Goal: Information Seeking & Learning: Learn about a topic

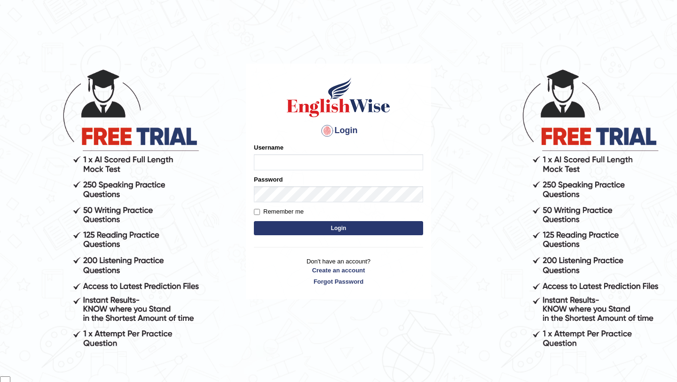
click at [336, 165] on input "Username" at bounding box center [338, 162] width 169 height 16
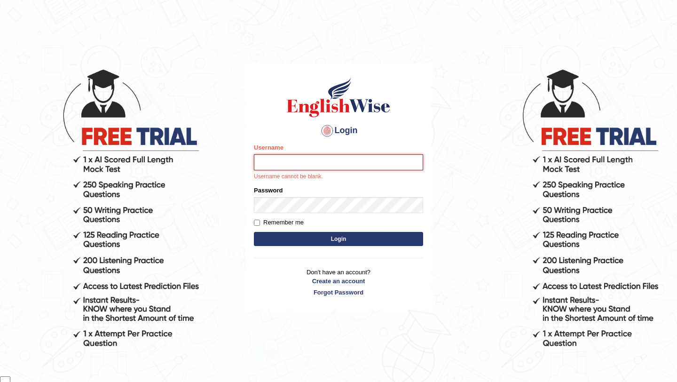
type input "samsubedi"
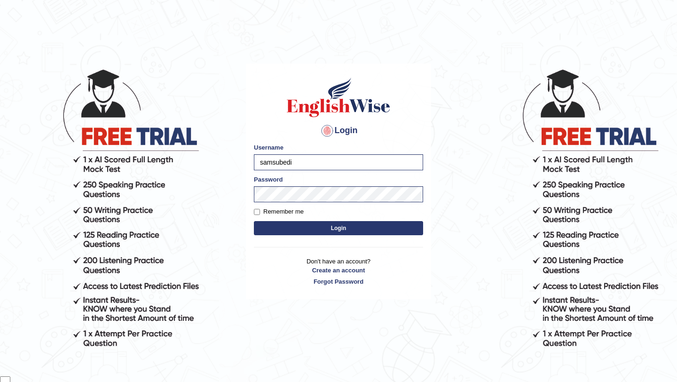
click at [340, 228] on button "Login" at bounding box center [338, 228] width 169 height 14
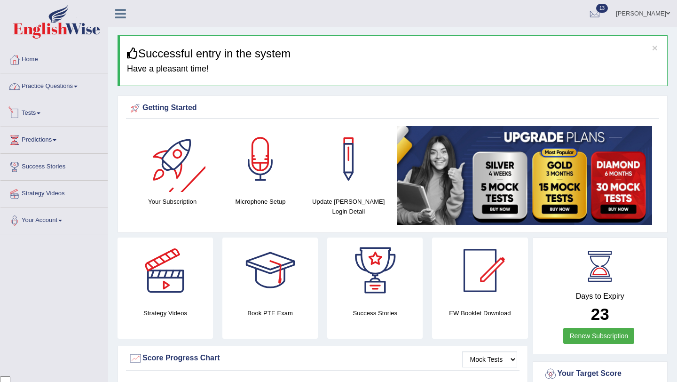
click at [81, 87] on link "Practice Questions" at bounding box center [53, 85] width 107 height 24
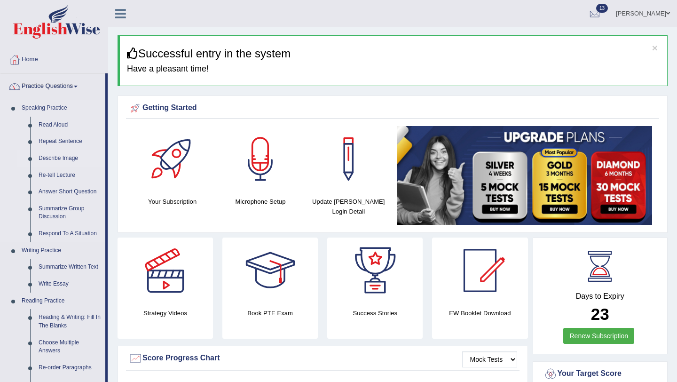
click at [73, 158] on link "Describe Image" at bounding box center [69, 158] width 71 height 17
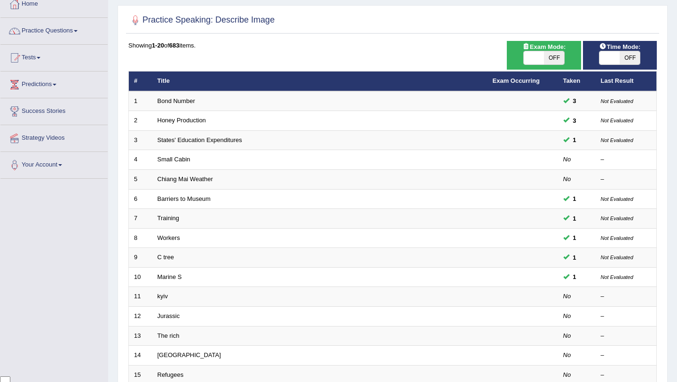
scroll to position [44, 0]
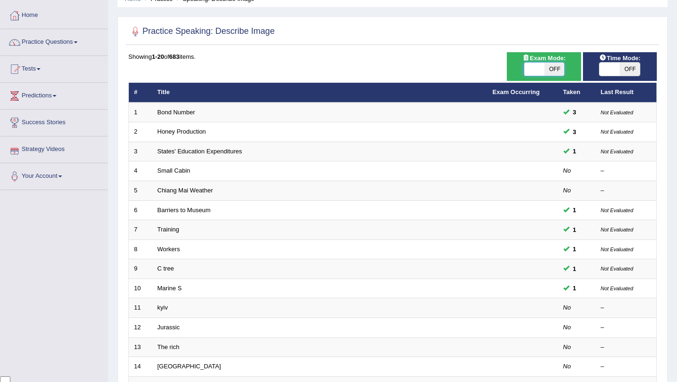
click at [543, 65] on span at bounding box center [534, 69] width 20 height 13
click at [550, 66] on span "OFF" at bounding box center [554, 69] width 20 height 13
checkbox input "true"
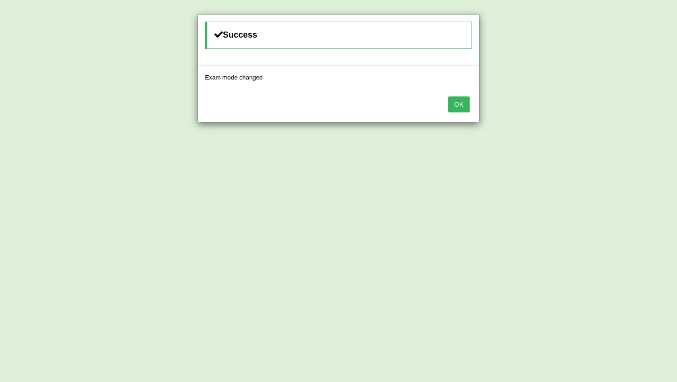
click at [468, 100] on button "OK" at bounding box center [459, 104] width 22 height 16
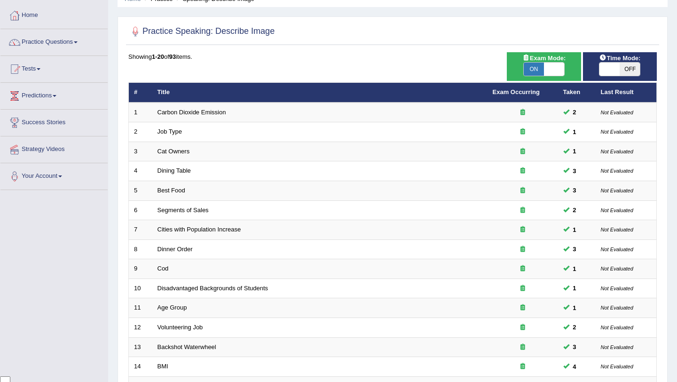
click at [629, 69] on span "OFF" at bounding box center [630, 69] width 20 height 13
checkbox input "true"
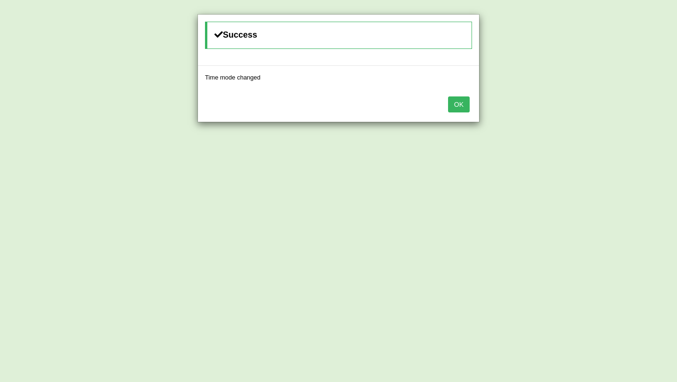
click at [460, 105] on button "OK" at bounding box center [459, 104] width 22 height 16
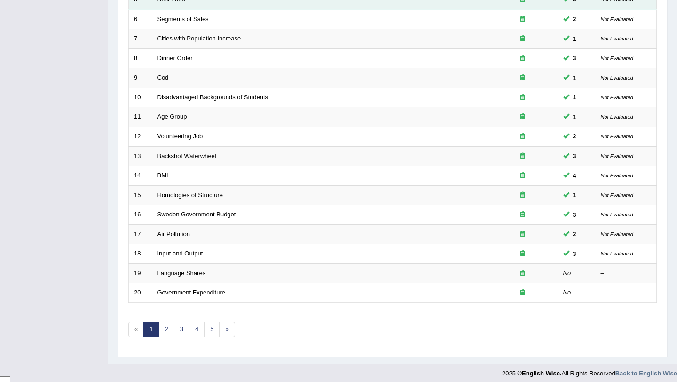
scroll to position [241, 0]
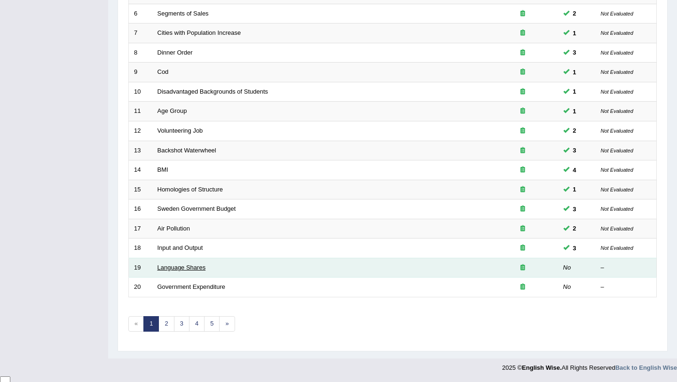
click at [201, 268] on link "Language Shares" at bounding box center [181, 267] width 48 height 7
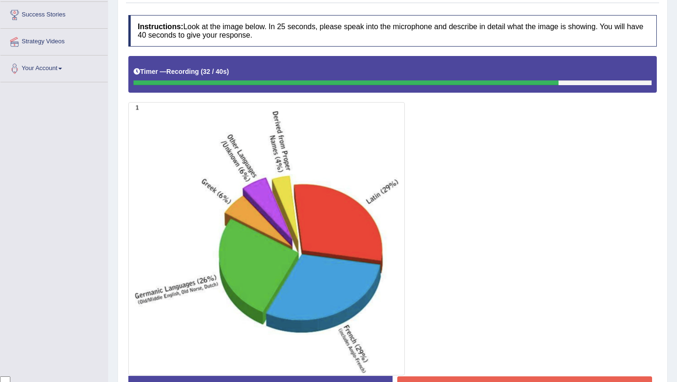
scroll to position [218, 0]
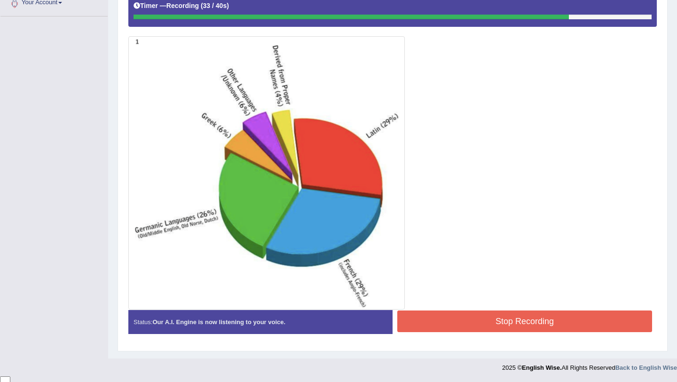
click at [484, 321] on button "Stop Recording" at bounding box center [524, 321] width 255 height 22
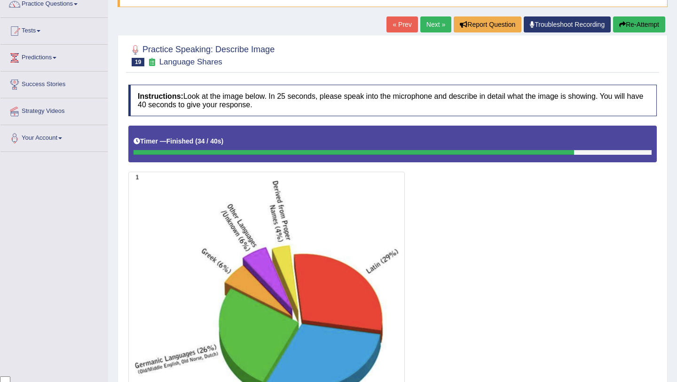
scroll to position [48, 0]
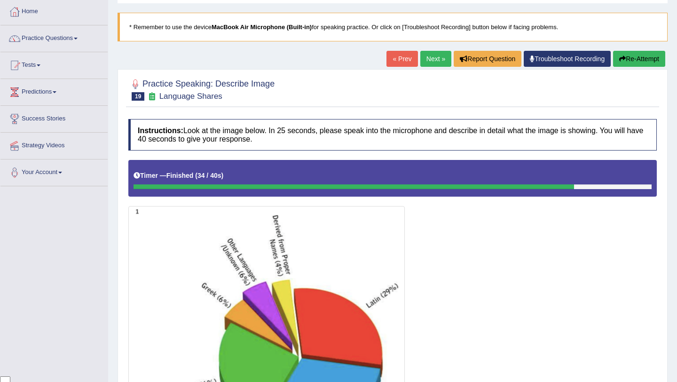
click at [425, 63] on link "Next »" at bounding box center [435, 59] width 31 height 16
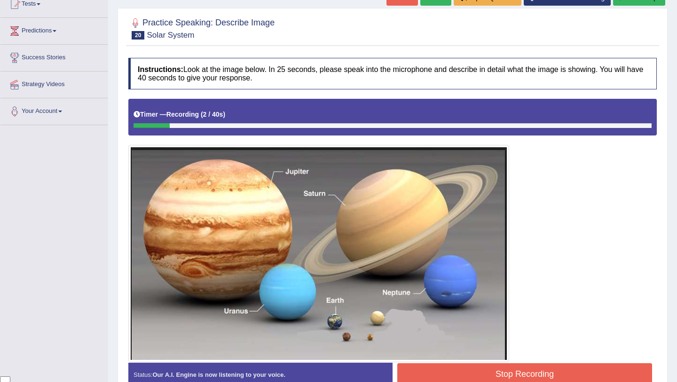
scroll to position [162, 0]
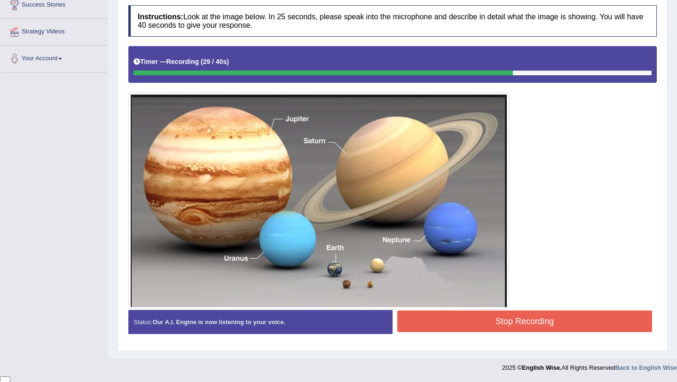
click at [544, 315] on button "Stop Recording" at bounding box center [524, 321] width 255 height 22
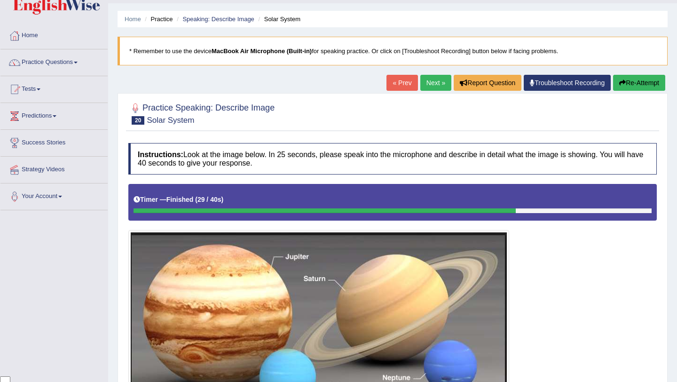
scroll to position [22, 0]
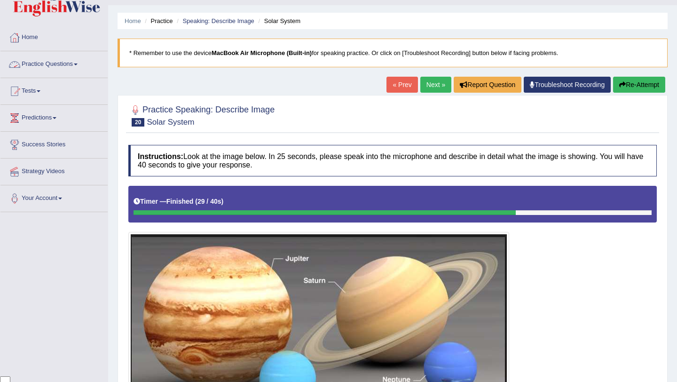
click at [82, 63] on link "Practice Questions" at bounding box center [53, 63] width 107 height 24
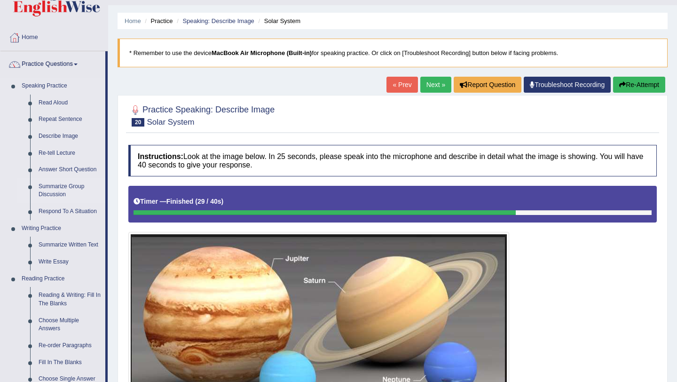
click at [51, 184] on link "Summarize Group Discussion" at bounding box center [69, 190] width 71 height 25
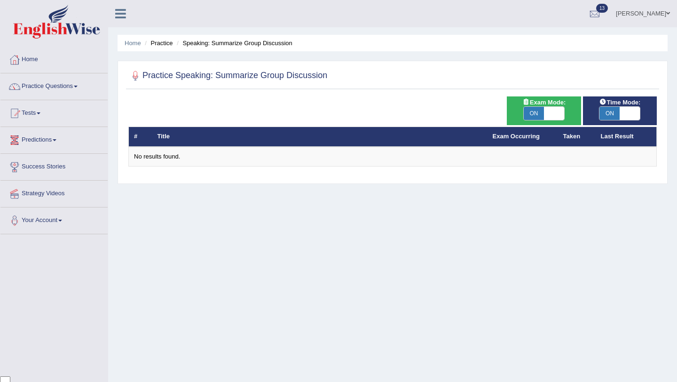
click at [542, 119] on span "ON" at bounding box center [534, 113] width 20 height 13
checkbox input "false"
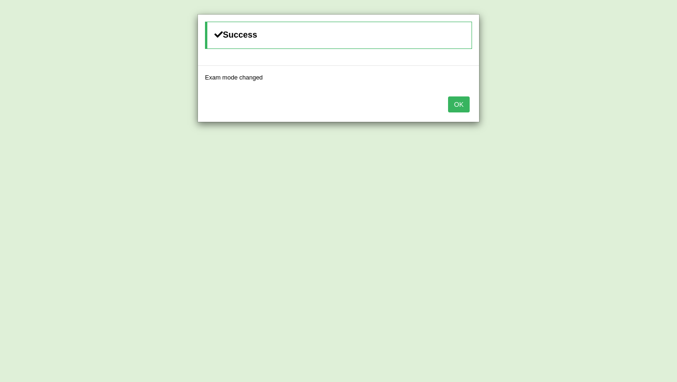
click at [459, 102] on button "OK" at bounding box center [459, 104] width 22 height 16
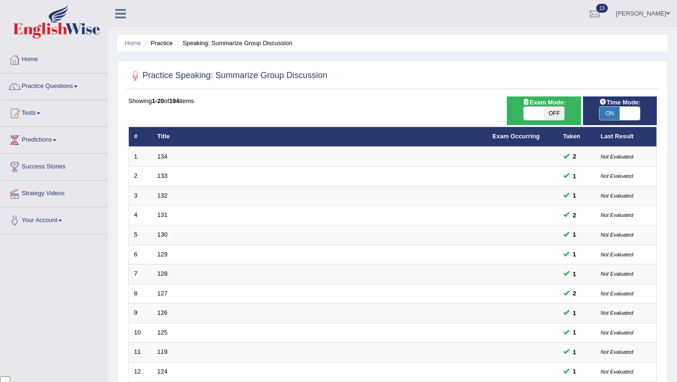
click at [609, 112] on span "ON" at bounding box center [609, 113] width 20 height 13
checkbox input "false"
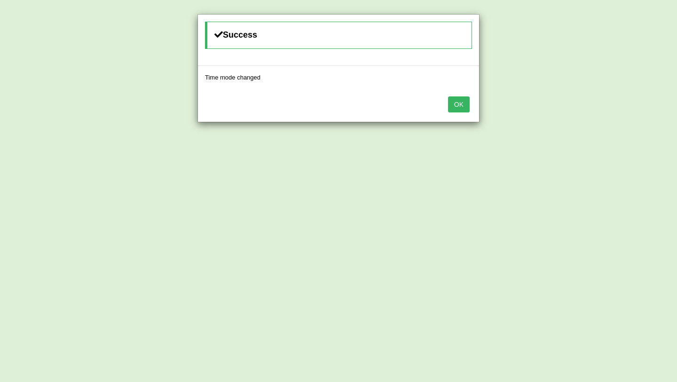
click at [464, 104] on button "OK" at bounding box center [459, 104] width 22 height 16
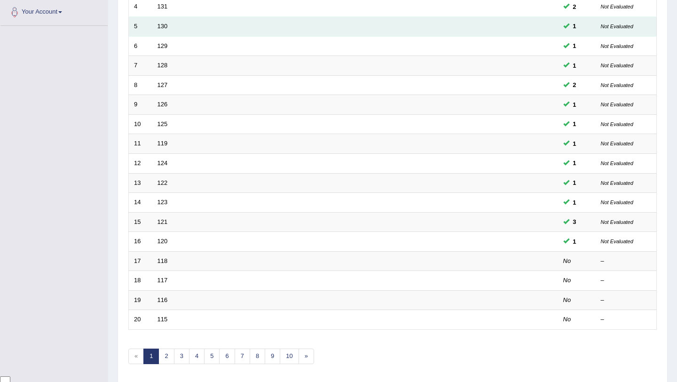
scroll to position [241, 0]
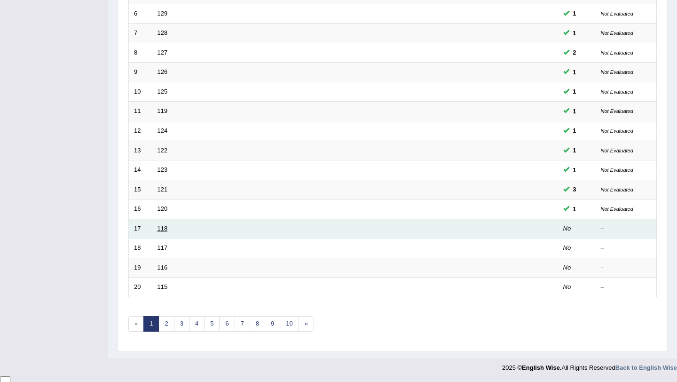
click at [166, 229] on link "118" at bounding box center [162, 228] width 10 height 7
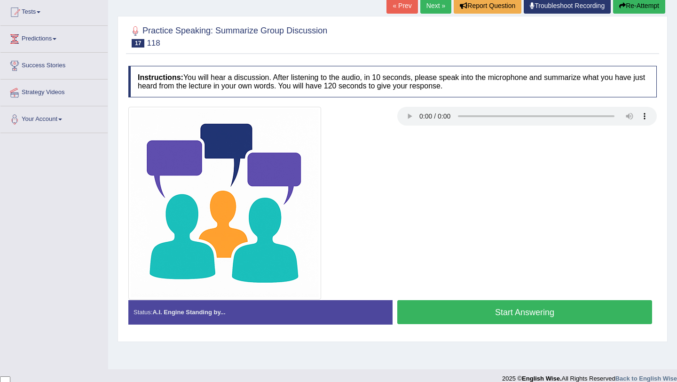
scroll to position [112, 0]
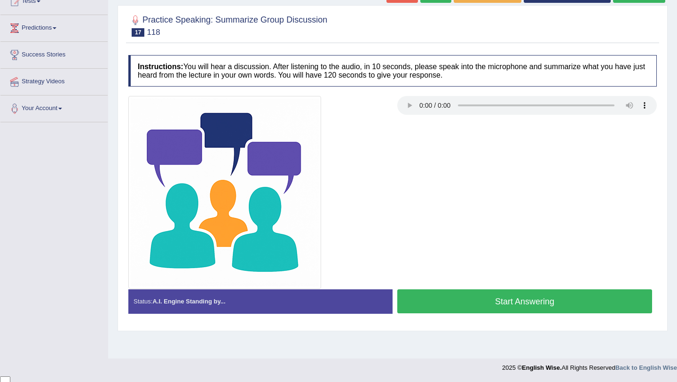
click at [509, 302] on button "Start Answering" at bounding box center [524, 301] width 255 height 24
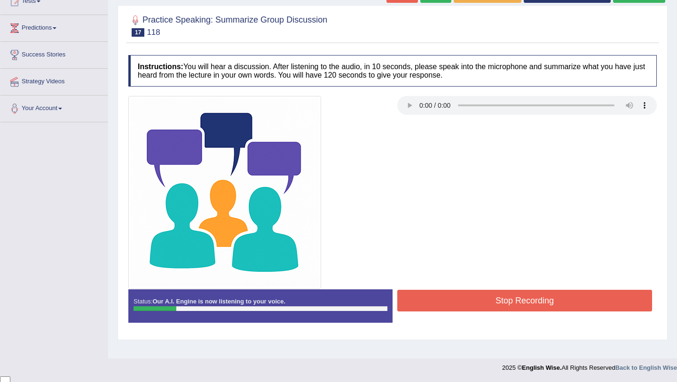
click at [509, 302] on button "Stop Recording" at bounding box center [524, 301] width 255 height 22
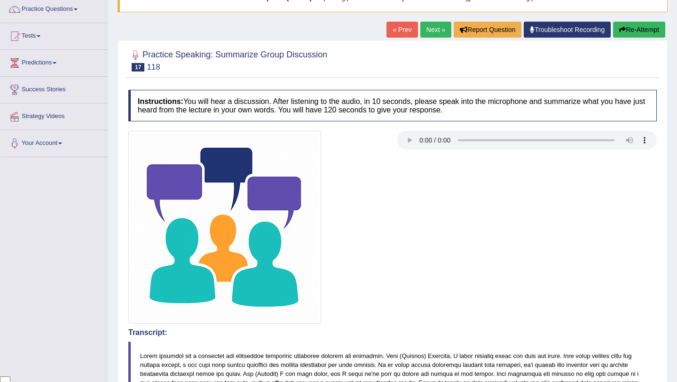
scroll to position [75, 0]
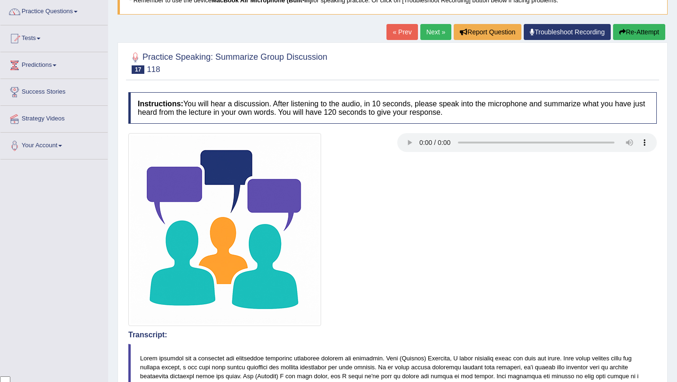
click at [628, 32] on button "Re-Attempt" at bounding box center [639, 32] width 52 height 16
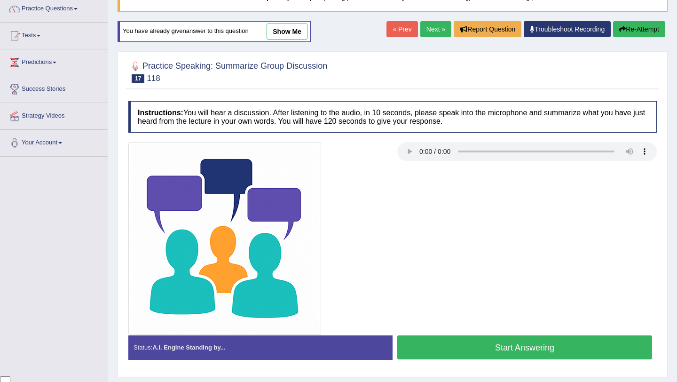
scroll to position [112, 0]
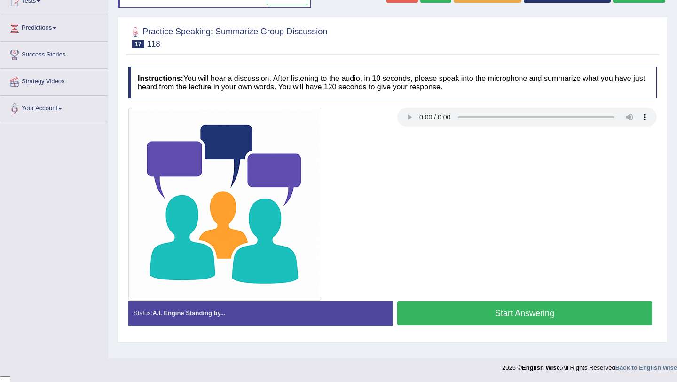
click at [464, 314] on button "Start Answering" at bounding box center [524, 313] width 255 height 24
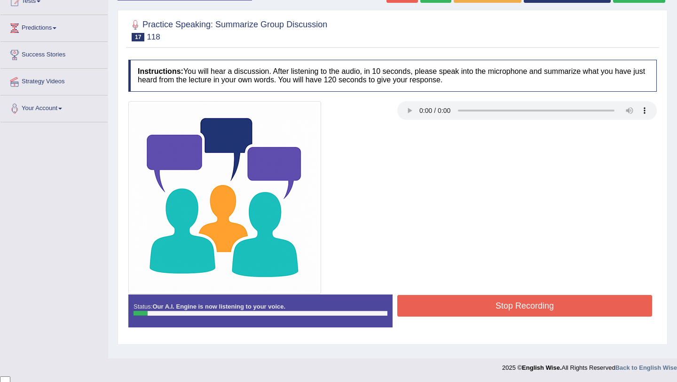
click at [501, 300] on button "Stop Recording" at bounding box center [524, 306] width 255 height 22
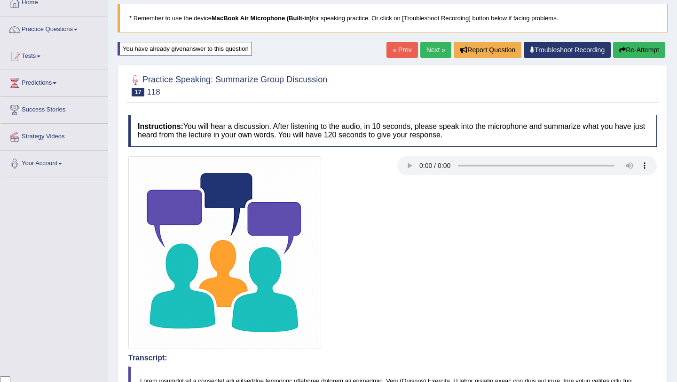
scroll to position [0, 0]
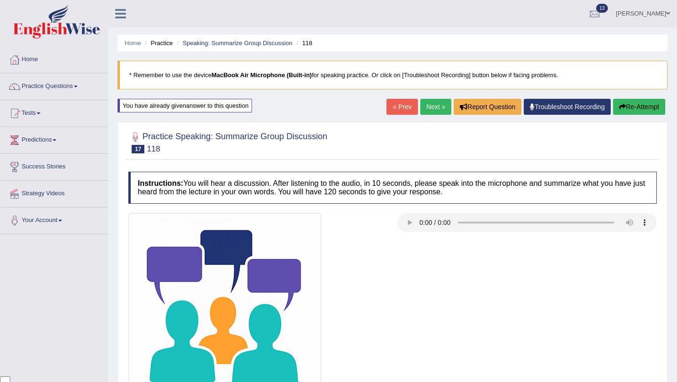
click at [632, 110] on button "Re-Attempt" at bounding box center [639, 107] width 52 height 16
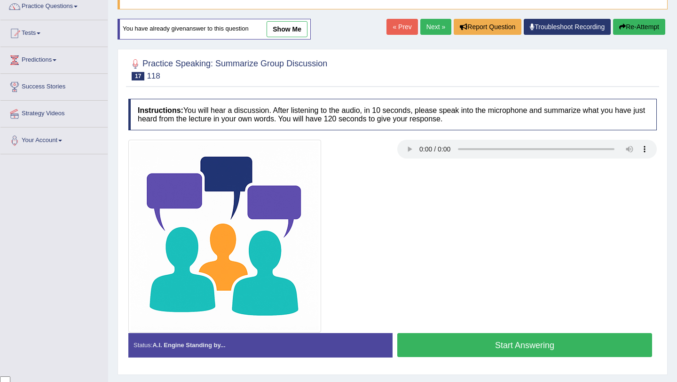
scroll to position [112, 0]
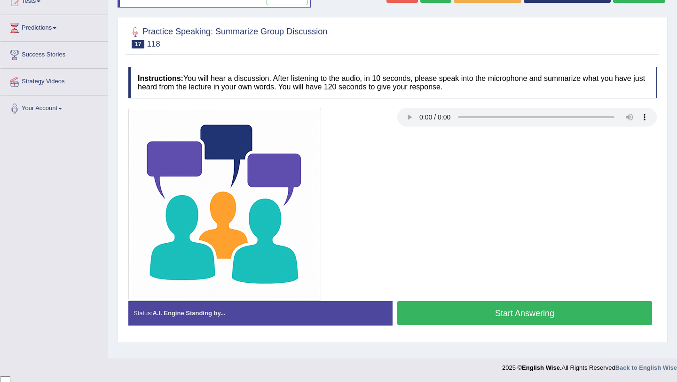
click at [530, 304] on button "Start Answering" at bounding box center [524, 313] width 255 height 24
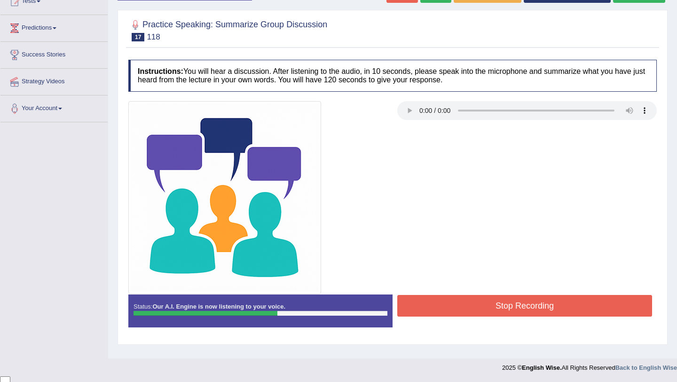
click at [530, 304] on button "Stop Recording" at bounding box center [524, 306] width 255 height 22
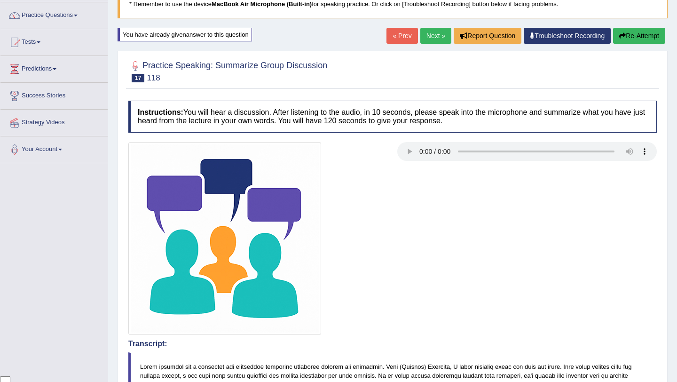
scroll to position [0, 0]
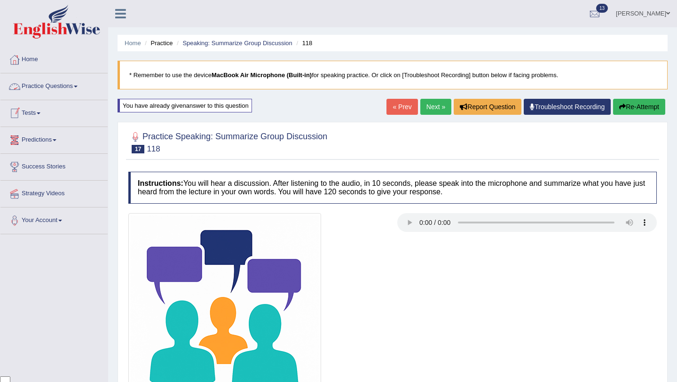
click at [75, 88] on link "Practice Questions" at bounding box center [53, 85] width 107 height 24
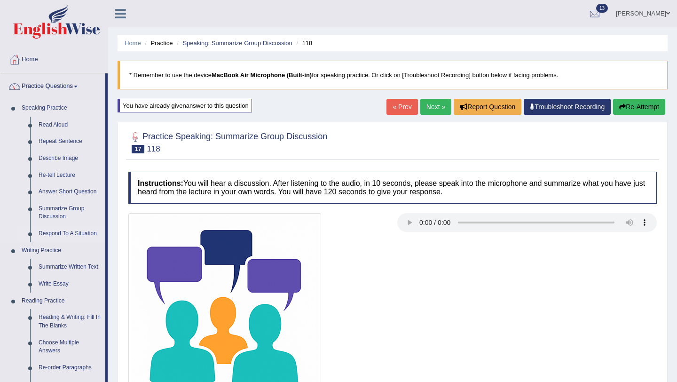
click at [63, 234] on link "Respond To A Situation" at bounding box center [69, 233] width 71 height 17
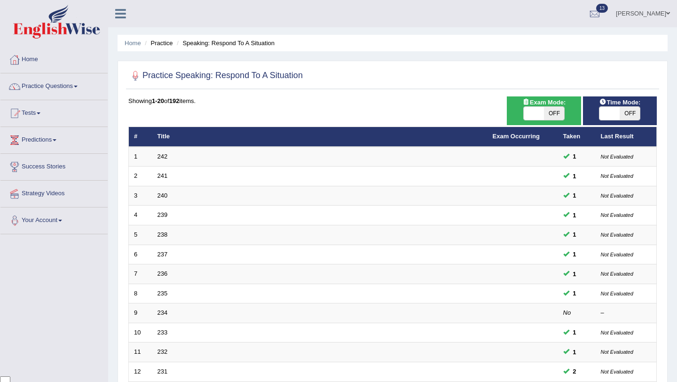
click at [556, 122] on div "Exam Mode: ON OFF" at bounding box center [544, 110] width 74 height 29
click at [555, 113] on span "OFF" at bounding box center [554, 113] width 20 height 13
checkbox input "true"
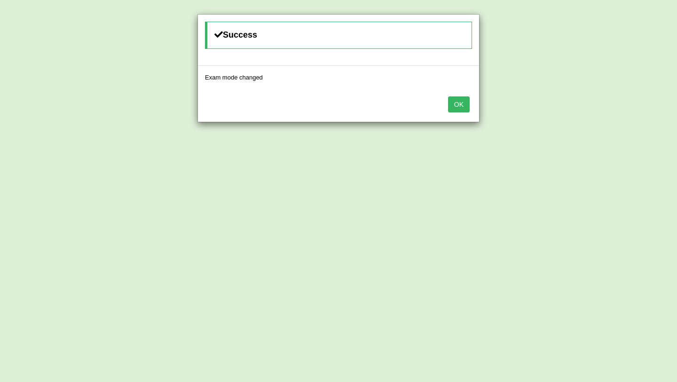
click at [456, 109] on button "OK" at bounding box center [459, 104] width 22 height 16
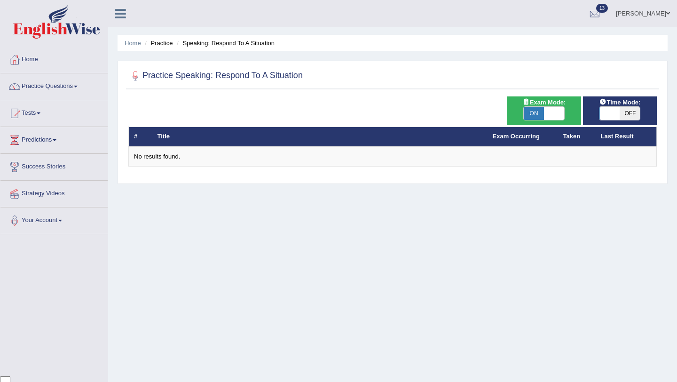
click at [625, 113] on span "OFF" at bounding box center [630, 113] width 20 height 13
checkbox input "true"
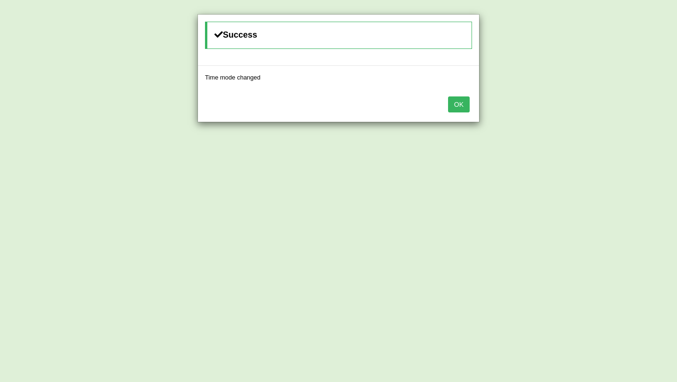
click at [462, 105] on button "OK" at bounding box center [459, 104] width 22 height 16
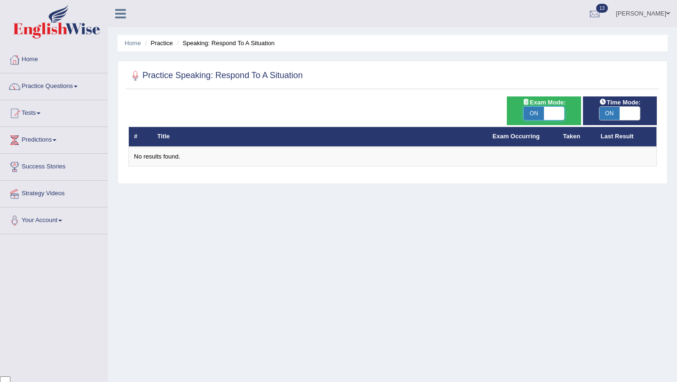
click at [546, 113] on span at bounding box center [554, 113] width 20 height 13
checkbox input "false"
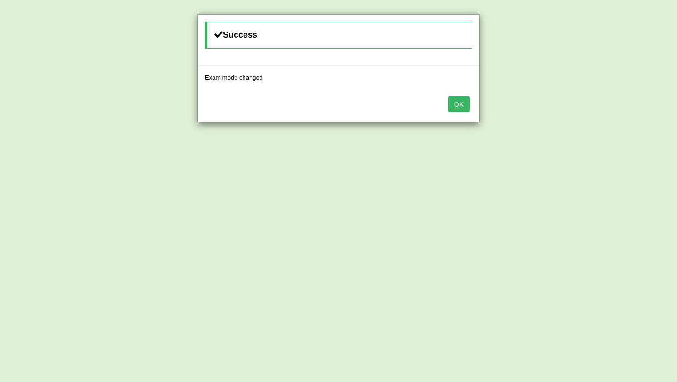
click at [463, 111] on button "OK" at bounding box center [459, 104] width 22 height 16
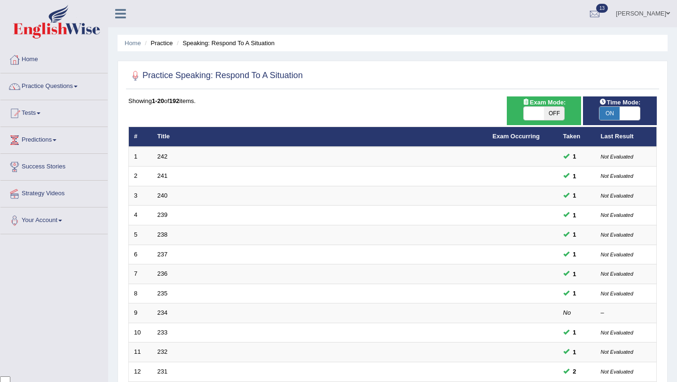
click at [608, 113] on span "ON" at bounding box center [609, 113] width 20 height 13
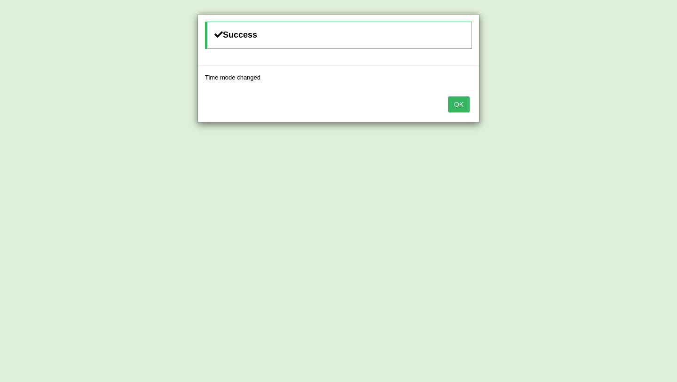
click at [460, 96] on div "OK" at bounding box center [338, 105] width 281 height 33
click at [463, 102] on button "OK" at bounding box center [459, 104] width 22 height 16
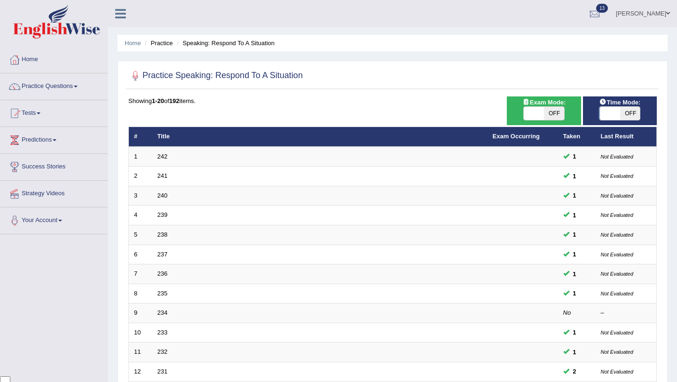
click at [626, 110] on span "OFF" at bounding box center [630, 113] width 20 height 13
checkbox input "true"
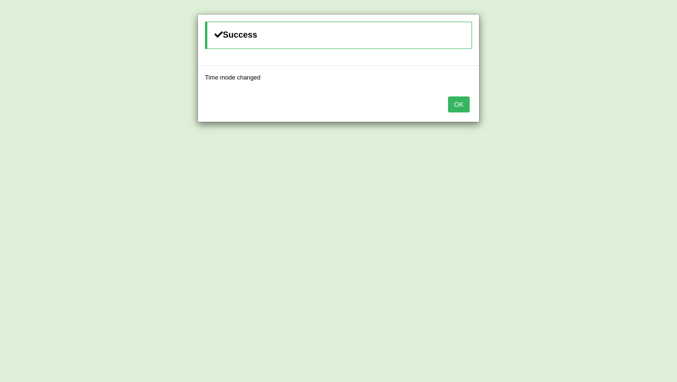
click at [469, 107] on button "OK" at bounding box center [459, 104] width 22 height 16
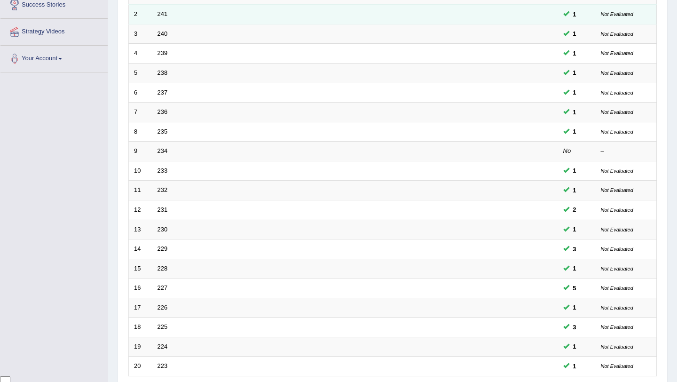
scroll to position [166, 0]
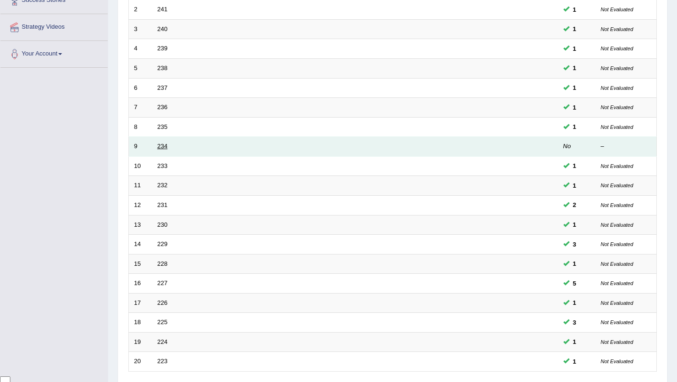
click at [163, 145] on link "234" at bounding box center [162, 145] width 10 height 7
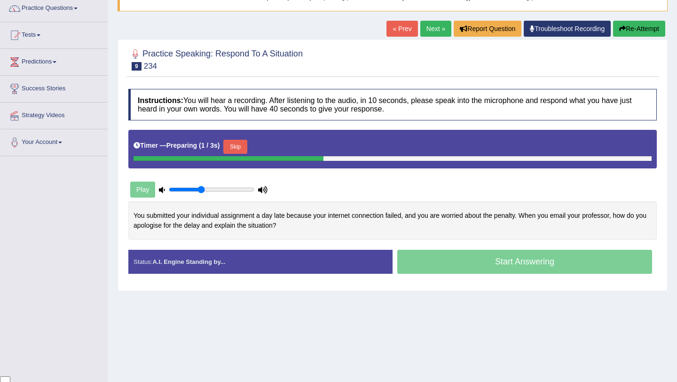
scroll to position [82, 0]
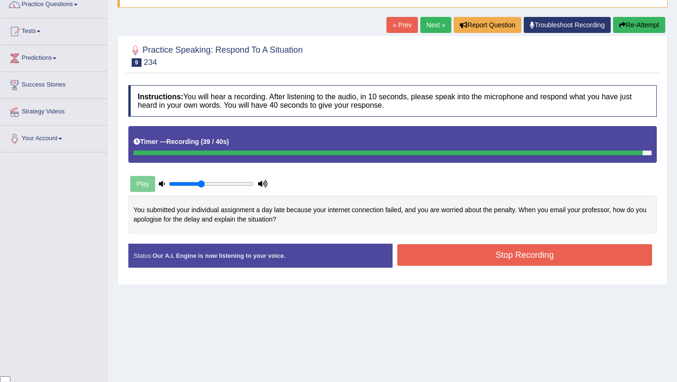
click at [496, 256] on button "Stop Recording" at bounding box center [524, 255] width 255 height 22
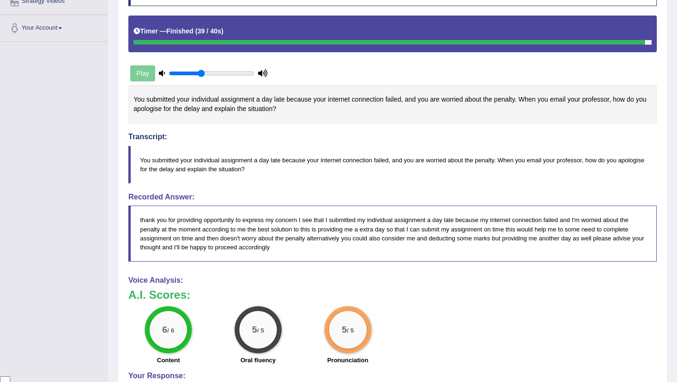
scroll to position [0, 0]
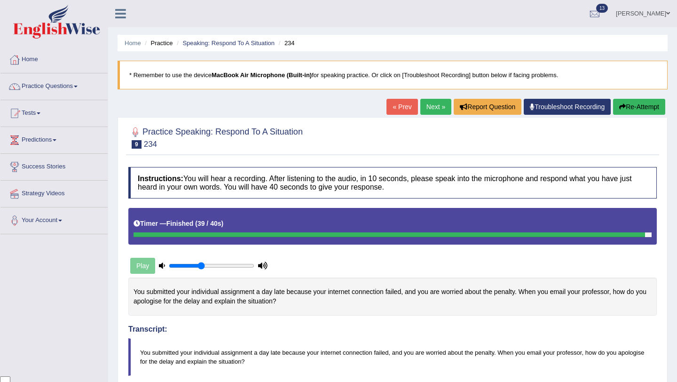
click at [431, 108] on link "Next »" at bounding box center [435, 107] width 31 height 16
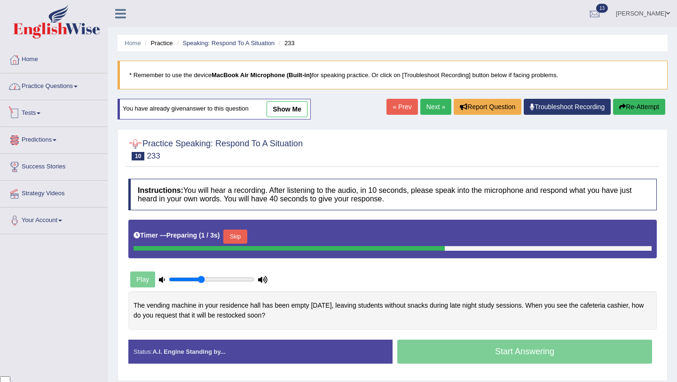
click at [74, 83] on link "Practice Questions" at bounding box center [53, 85] width 107 height 24
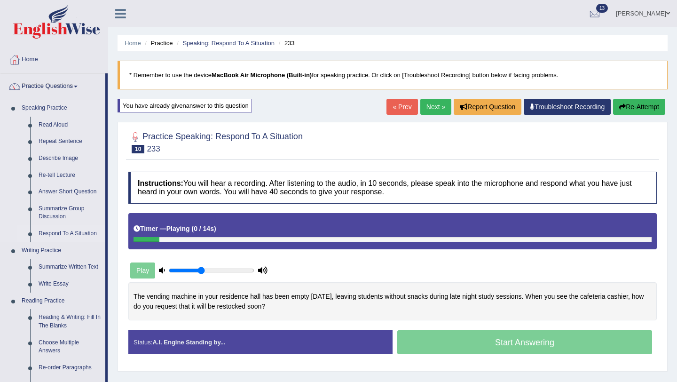
click link "Respond To A Situation"
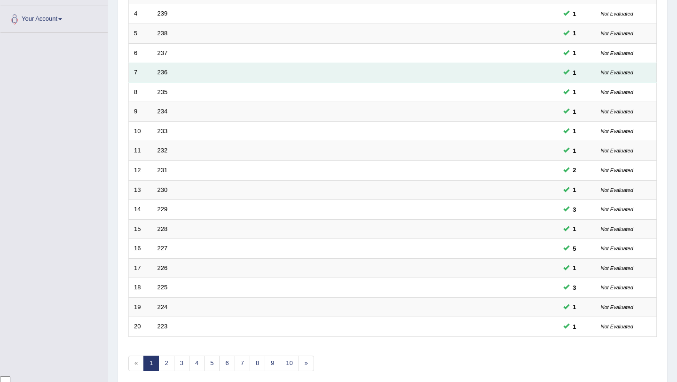
scroll to position [241, 0]
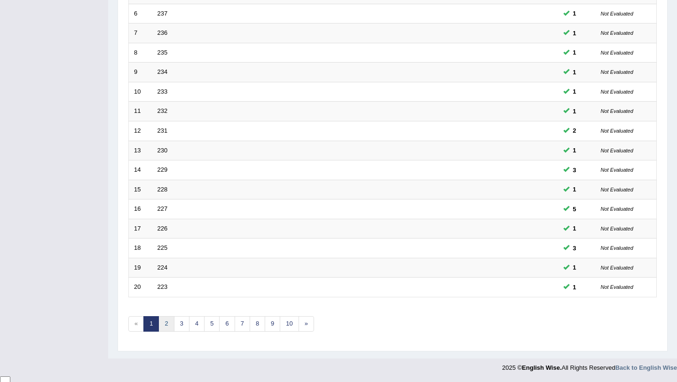
click at [168, 322] on link "2" at bounding box center [166, 324] width 16 height 16
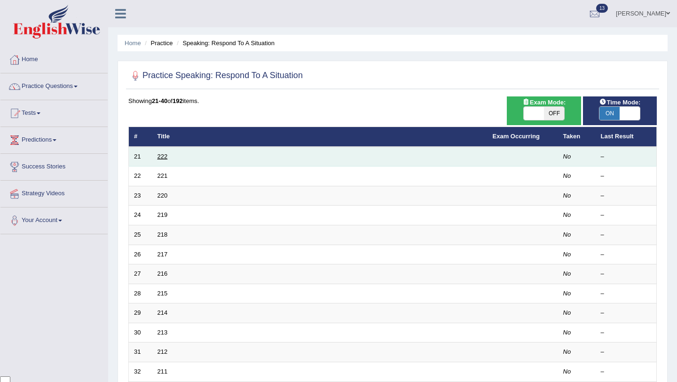
click at [159, 156] on link "222" at bounding box center [162, 156] width 10 height 7
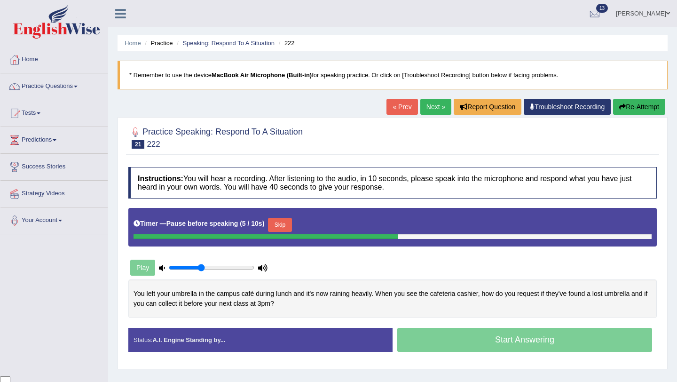
click at [291, 220] on button "Skip" at bounding box center [280, 225] width 24 height 14
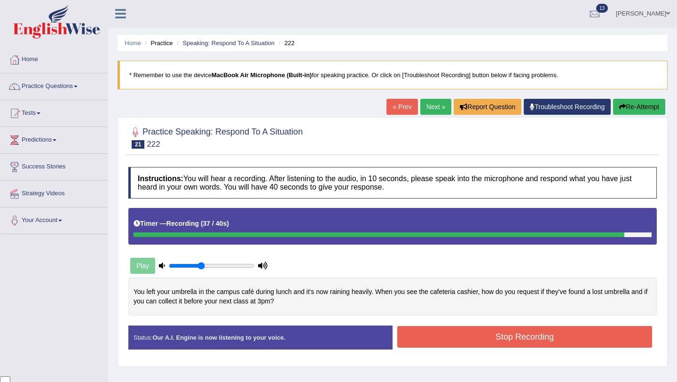
click at [472, 334] on button "Stop Recording" at bounding box center [524, 337] width 255 height 22
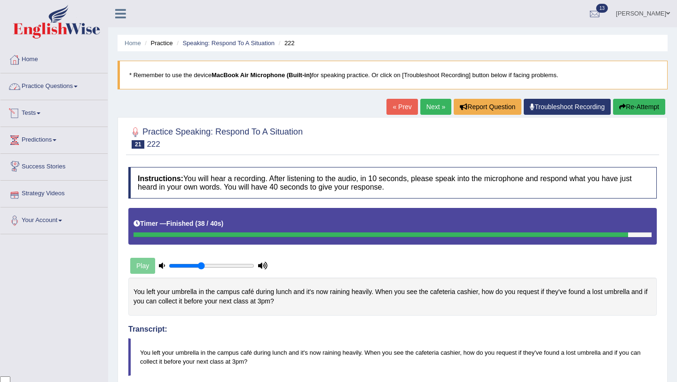
click at [80, 91] on link "Practice Questions" at bounding box center [53, 85] width 107 height 24
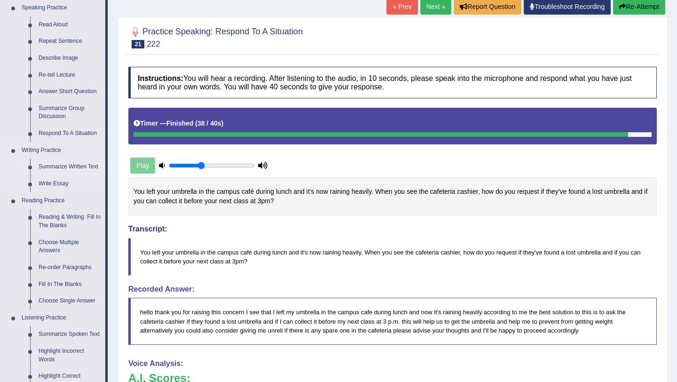
scroll to position [107, 0]
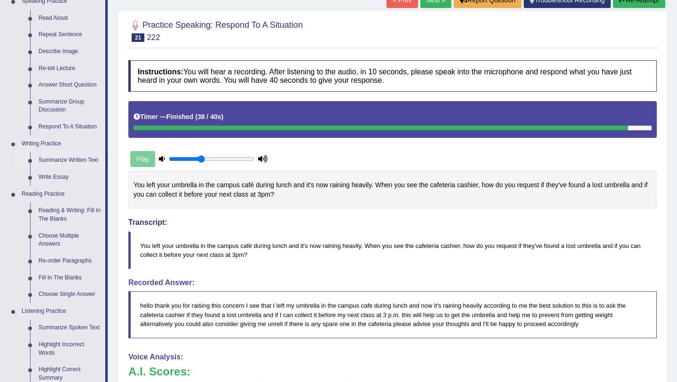
click at [90, 160] on link "Summarize Written Text" at bounding box center [69, 160] width 71 height 17
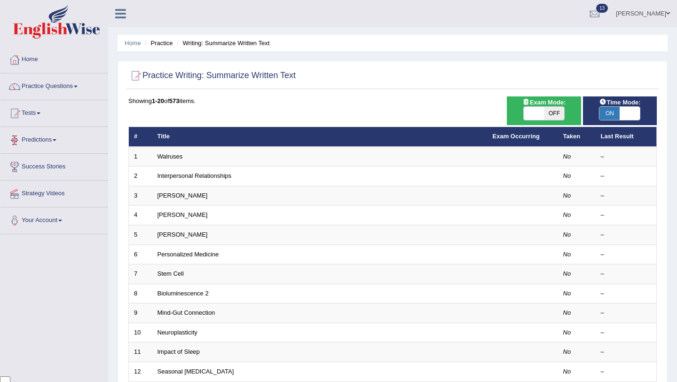
click at [546, 115] on span "OFF" at bounding box center [554, 113] width 20 height 13
checkbox input "true"
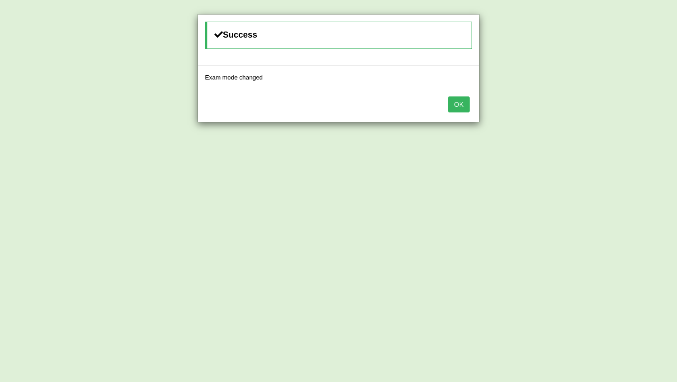
click at [462, 105] on button "OK" at bounding box center [459, 104] width 22 height 16
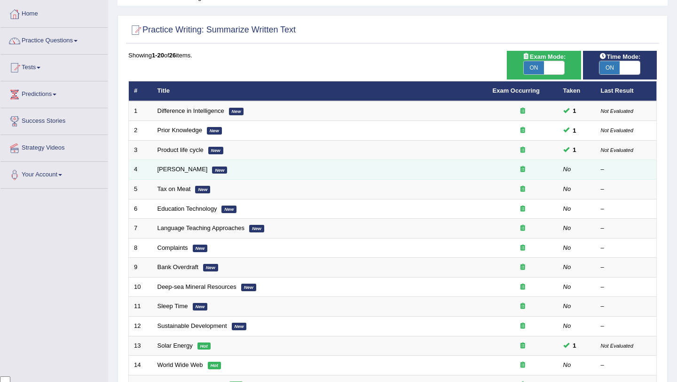
scroll to position [43, 0]
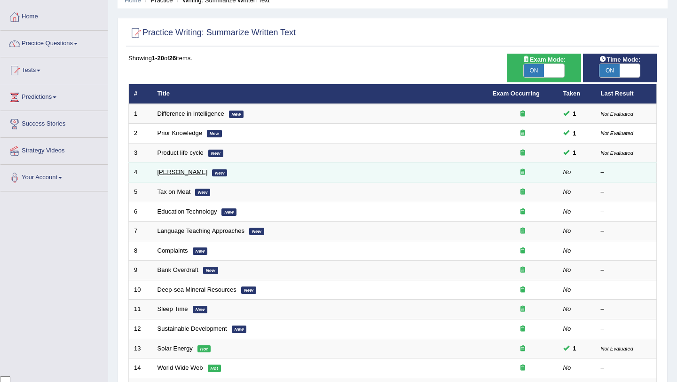
click at [191, 173] on link "[PERSON_NAME]" at bounding box center [182, 171] width 50 height 7
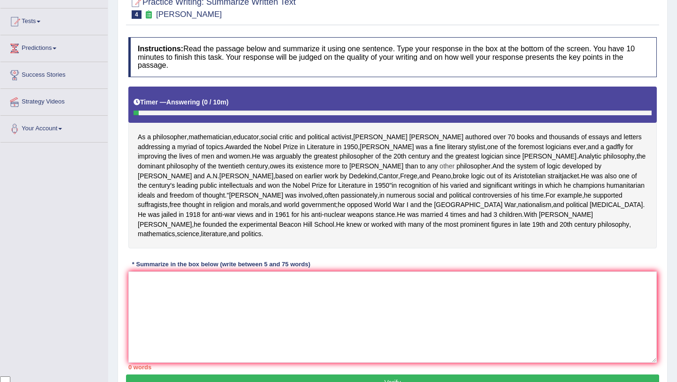
scroll to position [114, 0]
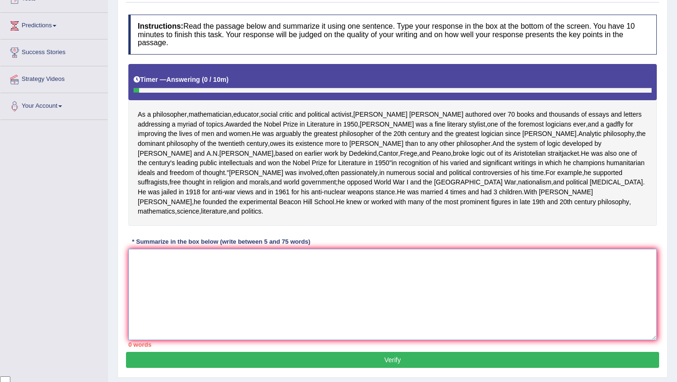
click at [252, 319] on textarea at bounding box center [392, 294] width 528 height 91
type textarea "a"
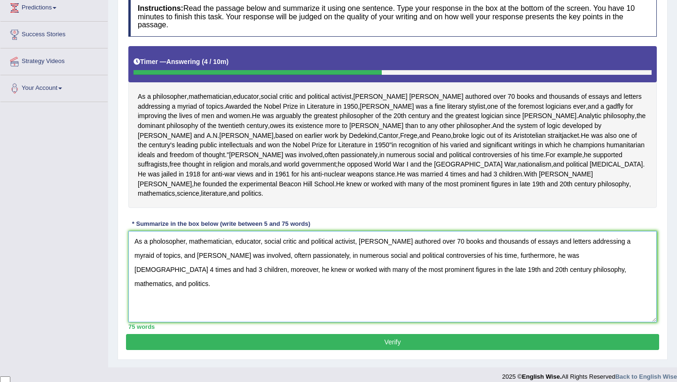
scroll to position [180, 0]
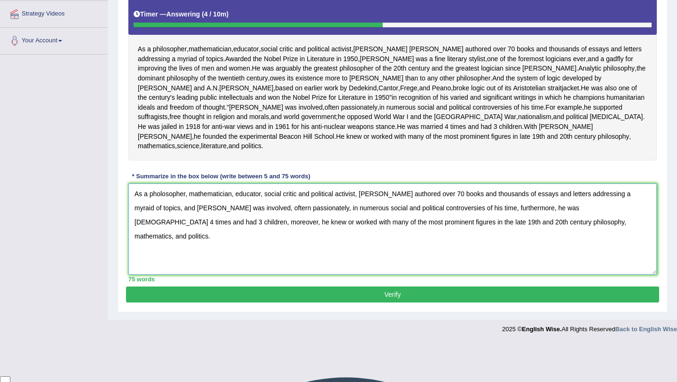
type textarea "As a pholosopher, mathematician, educator, social critic and political activist…"
click at [417, 302] on button "Verify" at bounding box center [392, 294] width 533 height 16
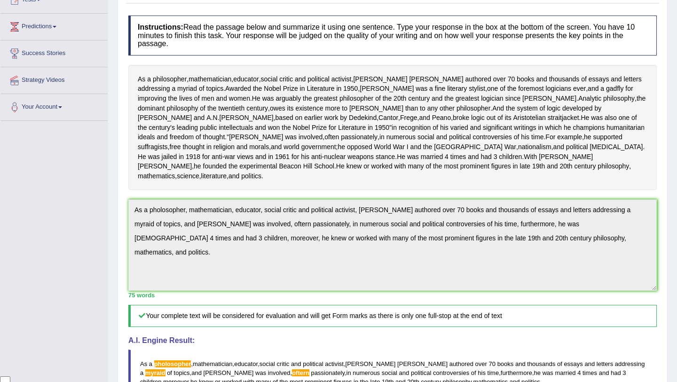
scroll to position [0, 0]
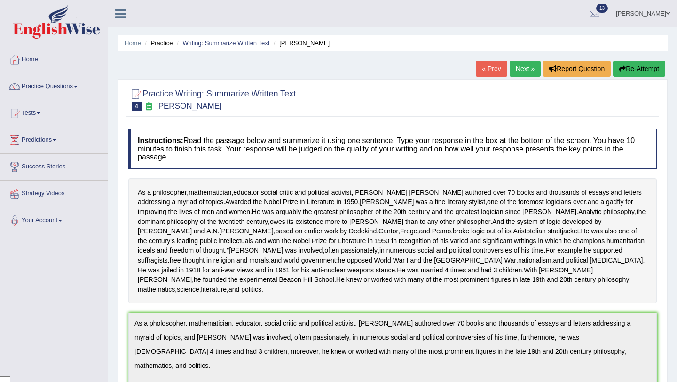
click at [516, 70] on link "Next »" at bounding box center [525, 69] width 31 height 16
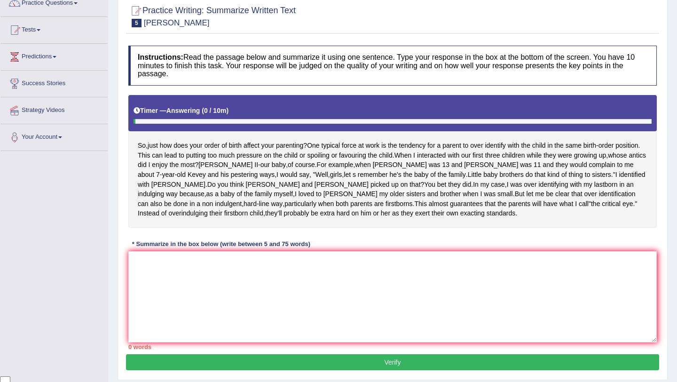
scroll to position [85, 0]
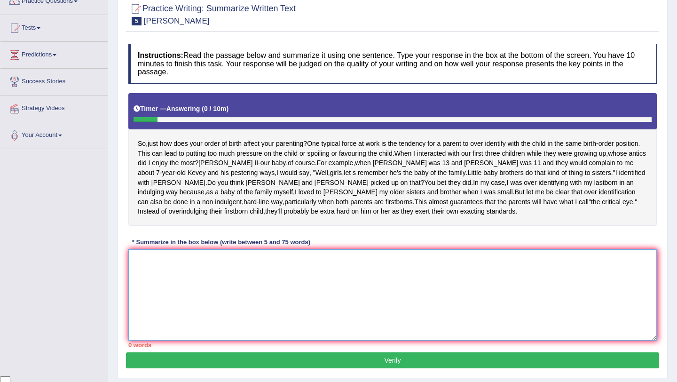
click at [379, 272] on textarea at bounding box center [392, 294] width 528 height 91
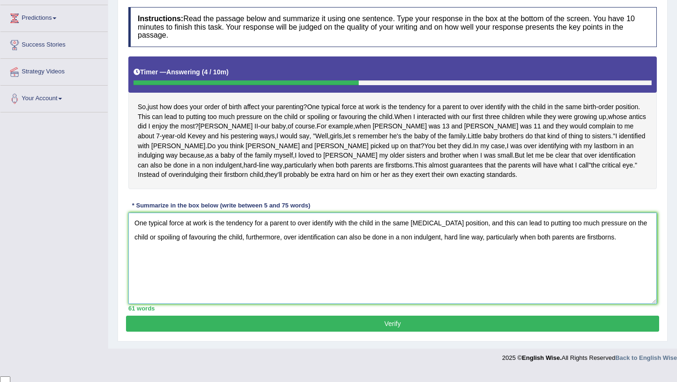
type textarea "One typical force at work is the tendency for a parent to over identify with th…"
click at [407, 331] on button "Verify" at bounding box center [392, 323] width 533 height 16
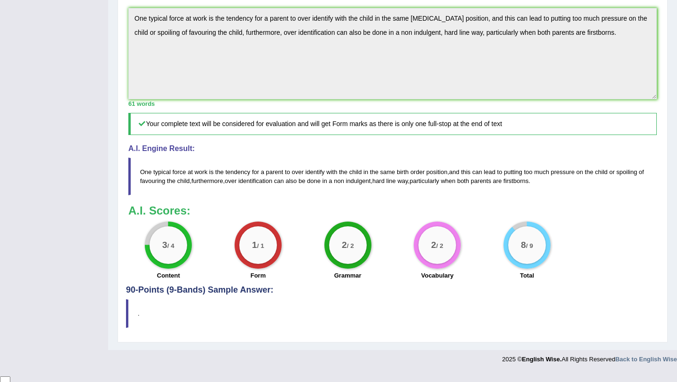
scroll to position [277, 0]
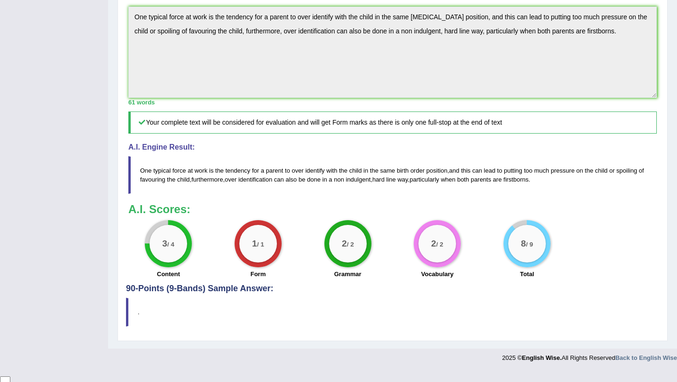
click at [176, 248] on div "3 / 4" at bounding box center [168, 244] width 38 height 38
click at [174, 262] on div "3 / 4" at bounding box center [168, 244] width 38 height 38
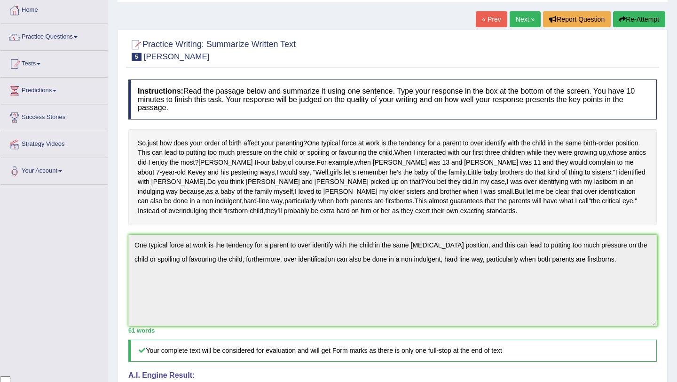
scroll to position [0, 0]
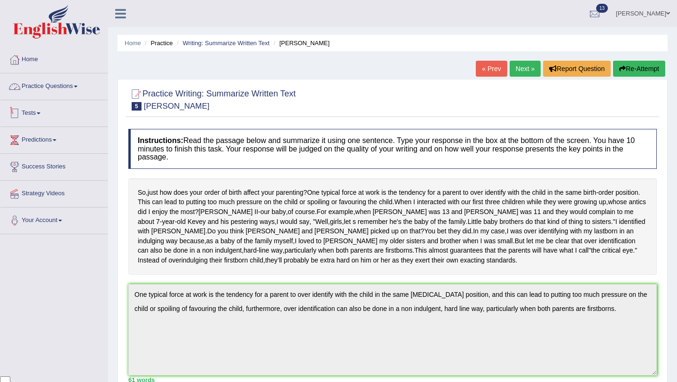
click at [81, 84] on link "Practice Questions" at bounding box center [53, 85] width 107 height 24
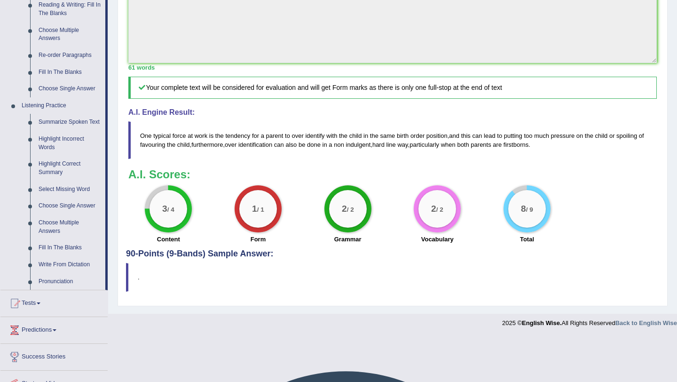
scroll to position [316, 0]
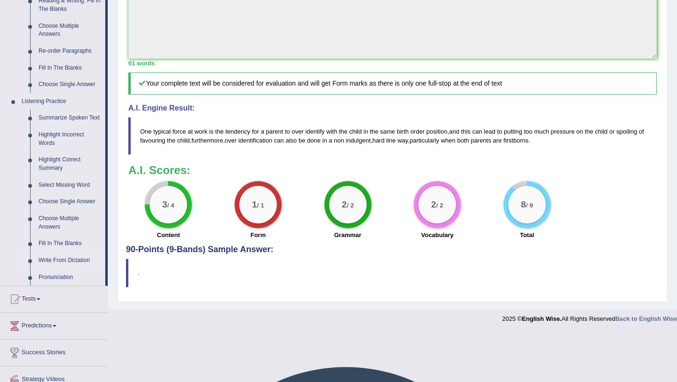
click at [79, 267] on link "Write From Dictation" at bounding box center [69, 260] width 71 height 17
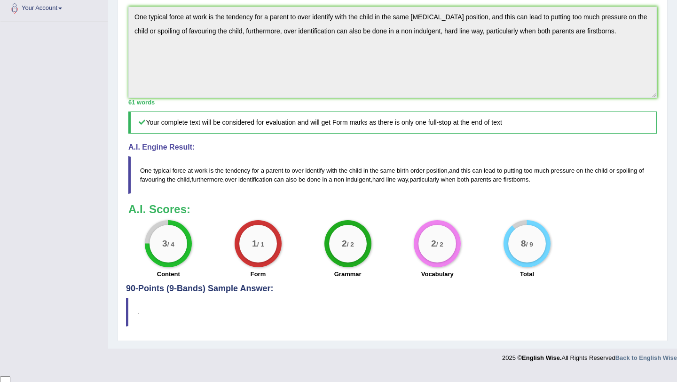
scroll to position [116, 0]
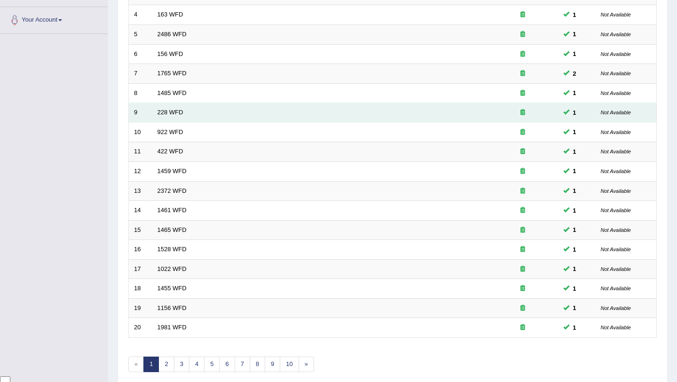
scroll to position [241, 0]
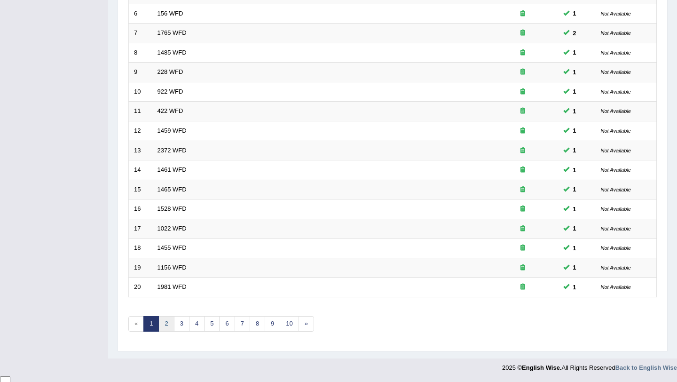
click at [167, 325] on link "2" at bounding box center [166, 324] width 16 height 16
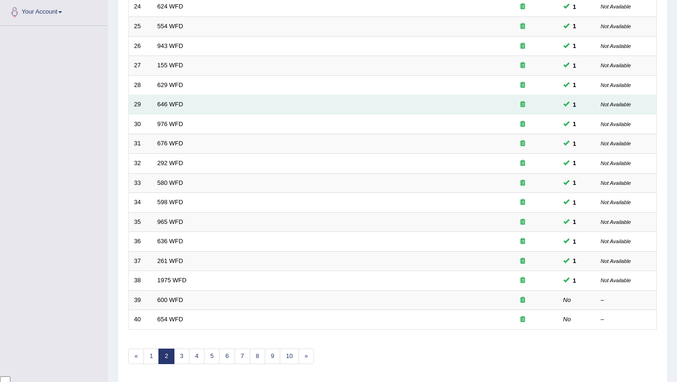
scroll to position [241, 0]
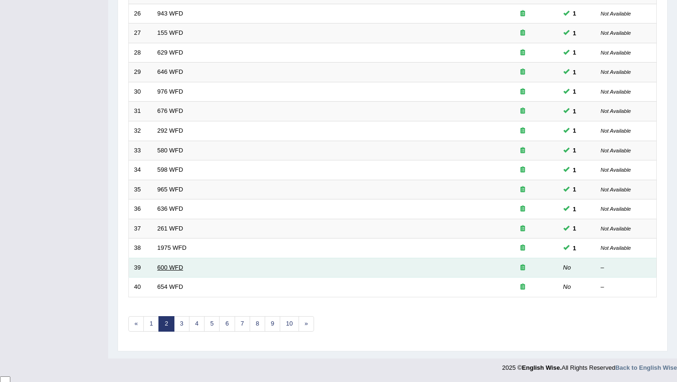
click at [173, 266] on link "600 WFD" at bounding box center [170, 267] width 26 height 7
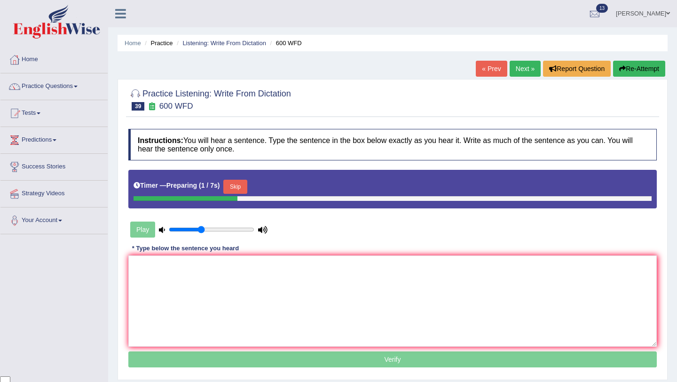
click at [239, 188] on button "Skip" at bounding box center [235, 187] width 24 height 14
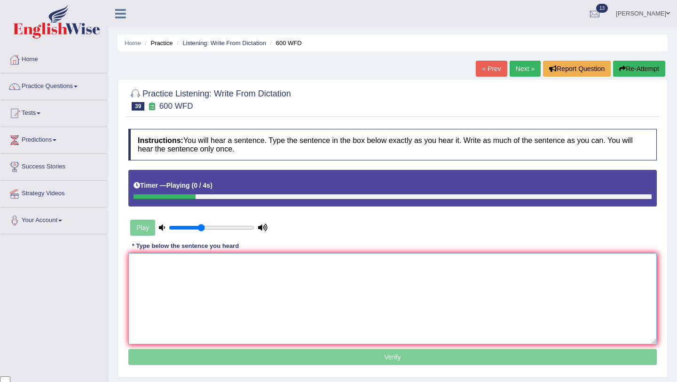
click at [224, 277] on textarea at bounding box center [392, 298] width 528 height 91
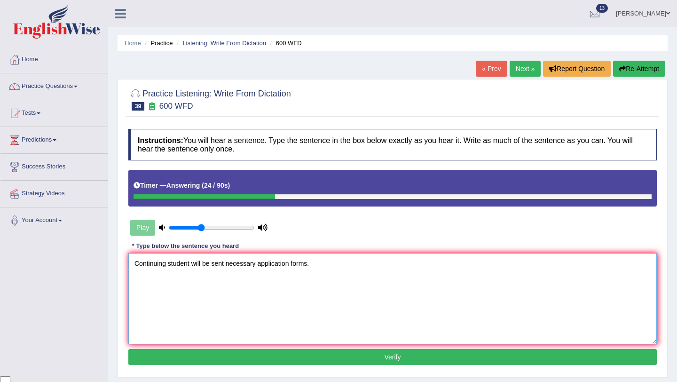
click at [191, 266] on textarea "Continuing student will be sent necessary application forms." at bounding box center [392, 298] width 528 height 91
type textarea "Continuing student students will be sent necessary application forms."
click at [360, 359] on button "Verify" at bounding box center [392, 357] width 528 height 16
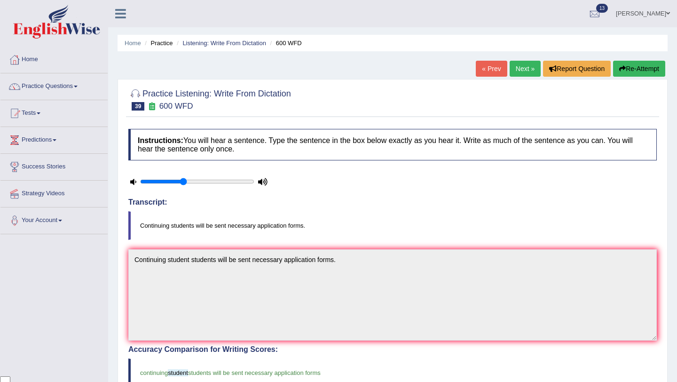
click at [521, 66] on link "Next »" at bounding box center [525, 69] width 31 height 16
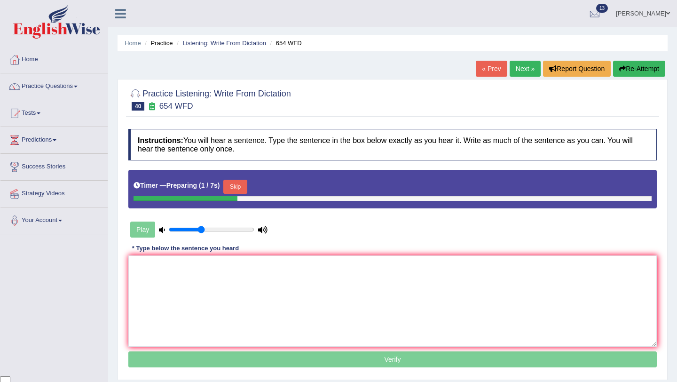
click at [242, 181] on button "Skip" at bounding box center [235, 187] width 24 height 14
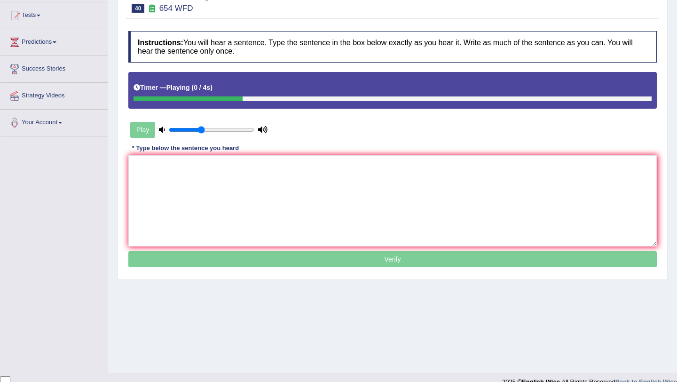
scroll to position [99, 0]
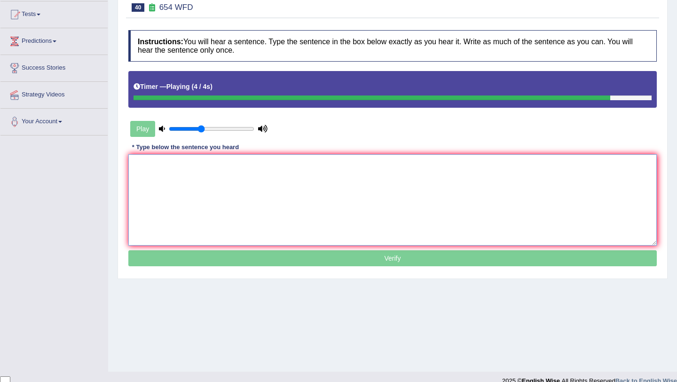
click at [244, 172] on textarea at bounding box center [392, 199] width 528 height 91
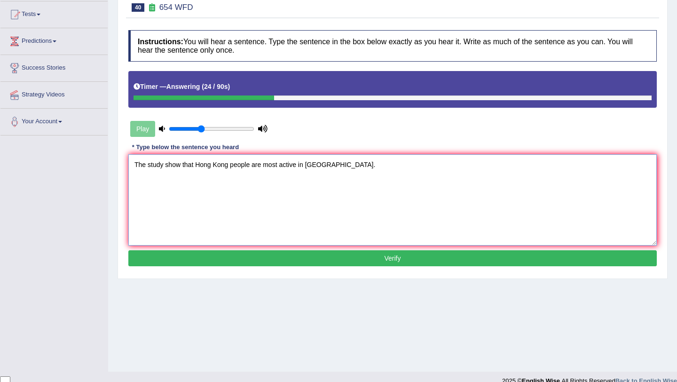
click at [183, 165] on textarea "The study show that Hong Kong people are most active in Asia." at bounding box center [392, 199] width 528 height 91
type textarea "The study show shows that Hong Kong people are most active in Asia."
click at [332, 256] on button "Verify" at bounding box center [392, 258] width 528 height 16
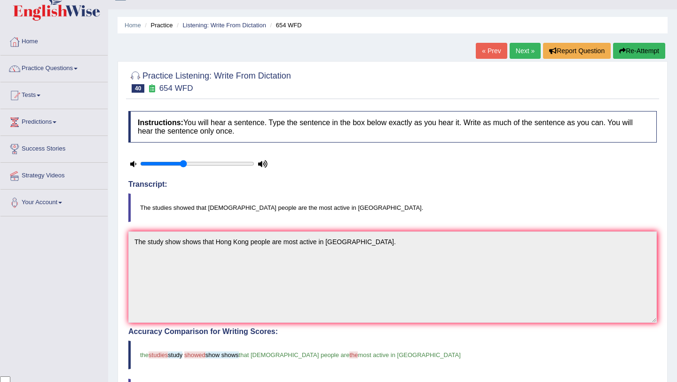
scroll to position [0, 0]
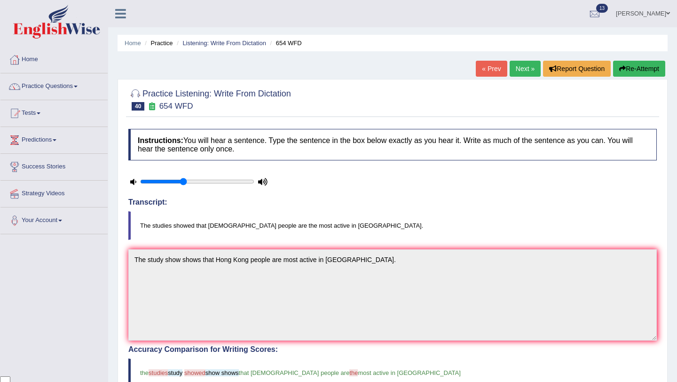
click at [637, 69] on button "Re-Attempt" at bounding box center [639, 69] width 52 height 16
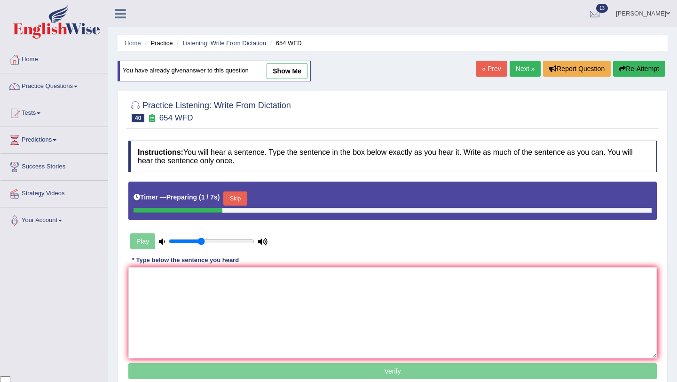
click at [234, 198] on button "Skip" at bounding box center [235, 198] width 24 height 14
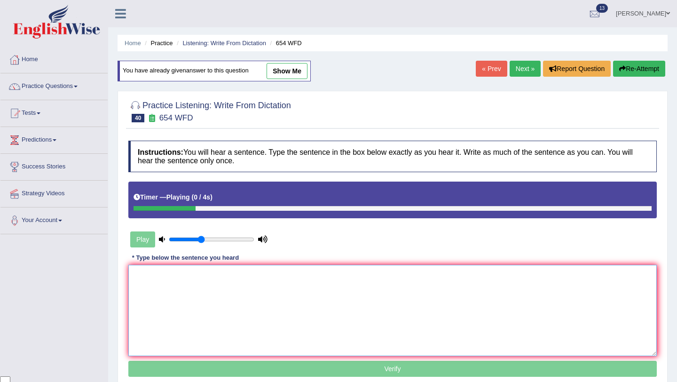
click at [251, 290] on textarea at bounding box center [392, 310] width 528 height 91
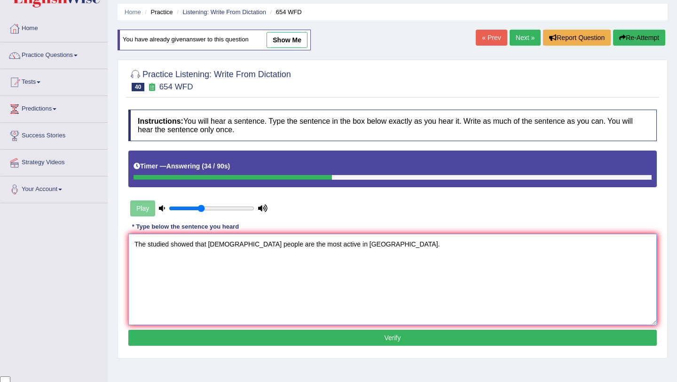
scroll to position [38, 0]
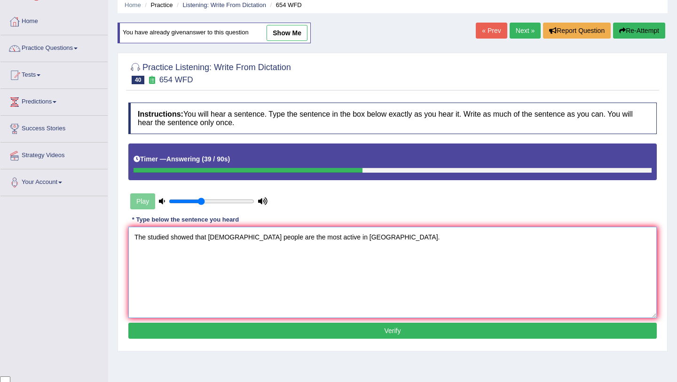
click at [209, 240] on textarea "The studied showed that Hong Kong people are the most active in Asia." at bounding box center [392, 272] width 528 height 91
type textarea "The studied showed that the Hong Kong people are the most active in Asia."
click at [371, 332] on button "Verify" at bounding box center [392, 330] width 528 height 16
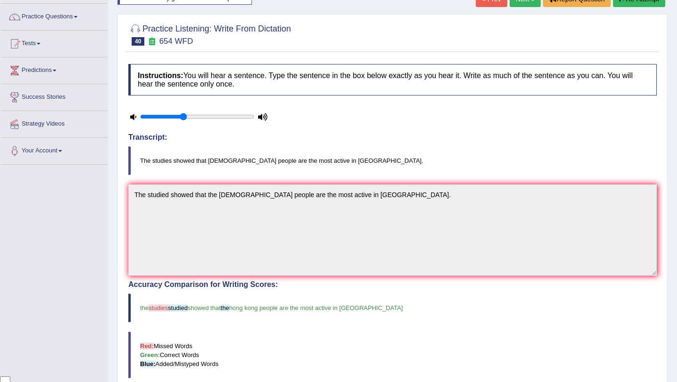
scroll to position [0, 0]
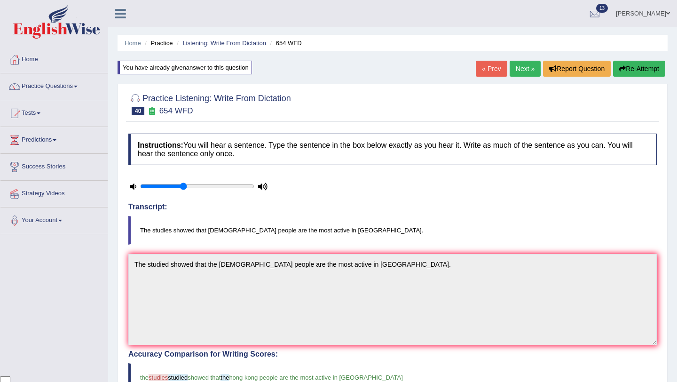
click at [523, 64] on link "Next »" at bounding box center [525, 69] width 31 height 16
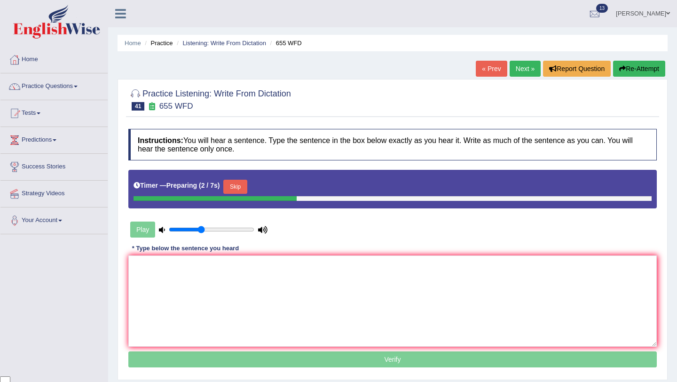
click at [236, 188] on button "Skip" at bounding box center [235, 187] width 24 height 14
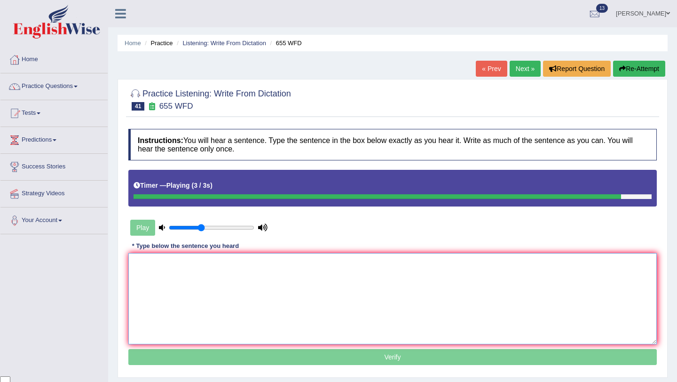
click at [240, 282] on textarea at bounding box center [392, 298] width 528 height 91
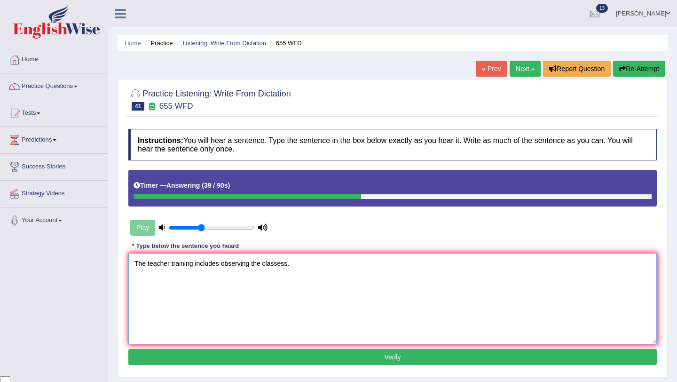
type textarea "The teacher training includes observing the classess."
click at [349, 357] on button "Verify" at bounding box center [392, 357] width 528 height 16
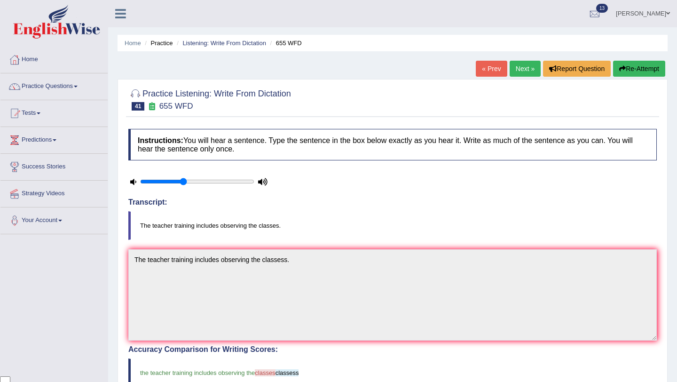
click at [517, 69] on link "Next »" at bounding box center [525, 69] width 31 height 16
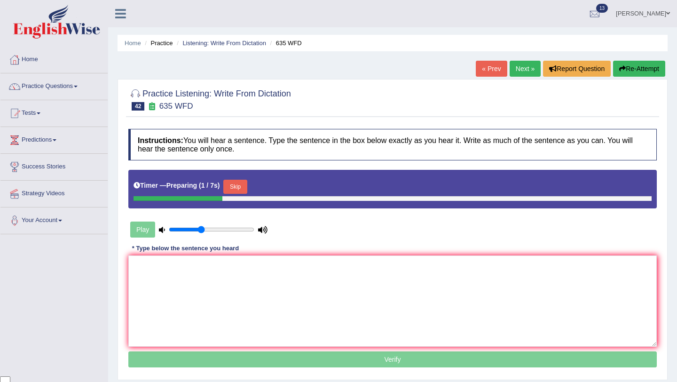
click at [246, 189] on button "Skip" at bounding box center [235, 187] width 24 height 14
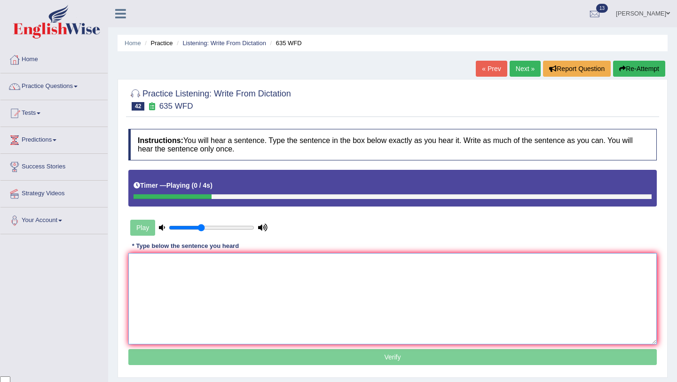
click at [218, 297] on textarea at bounding box center [392, 298] width 528 height 91
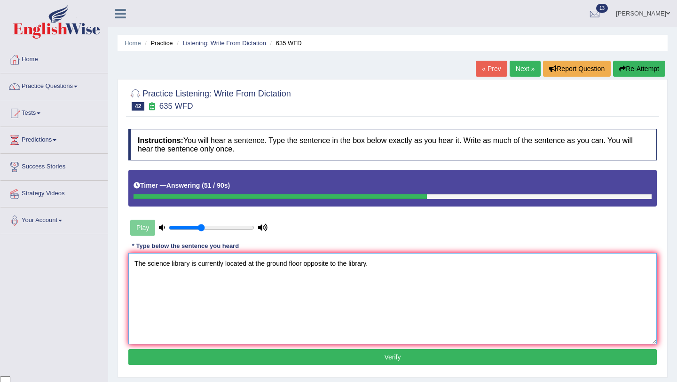
type textarea "The science library is currently located at the ground floor opposite to the li…"
click at [393, 356] on button "Verify" at bounding box center [392, 357] width 528 height 16
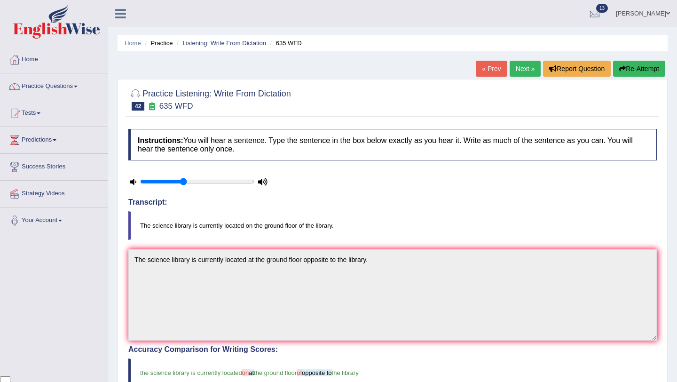
click at [527, 66] on link "Next »" at bounding box center [525, 69] width 31 height 16
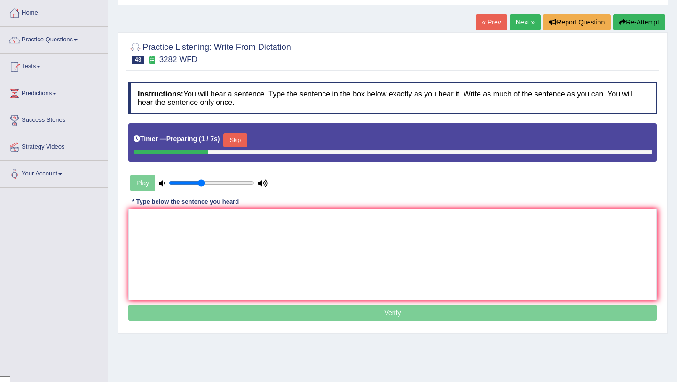
scroll to position [65, 0]
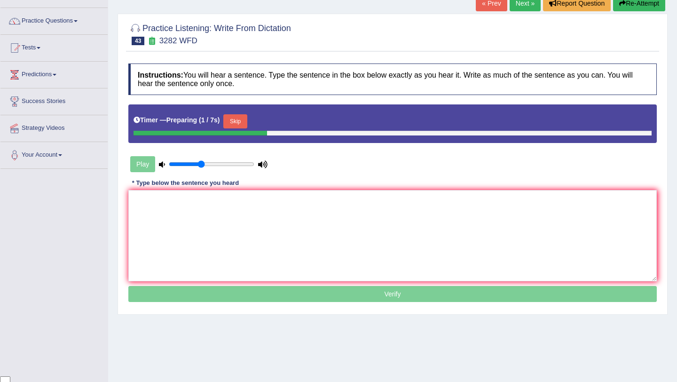
click at [238, 123] on button "Skip" at bounding box center [235, 121] width 24 height 14
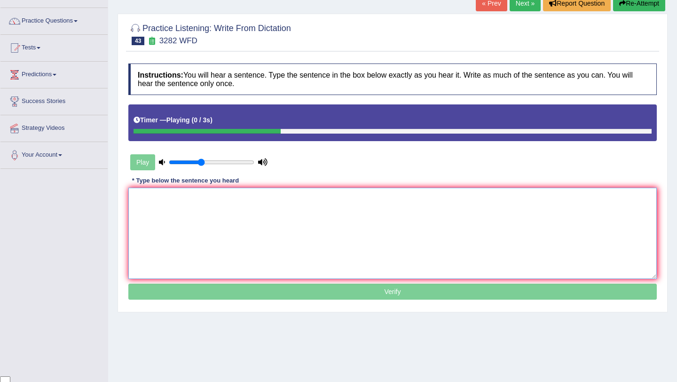
click at [212, 208] on textarea at bounding box center [392, 233] width 528 height 91
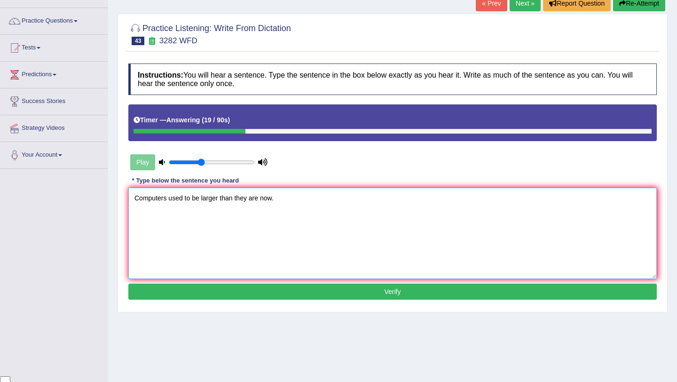
type textarea "Computers used to be larger than they are now."
click at [333, 292] on button "Verify" at bounding box center [392, 291] width 528 height 16
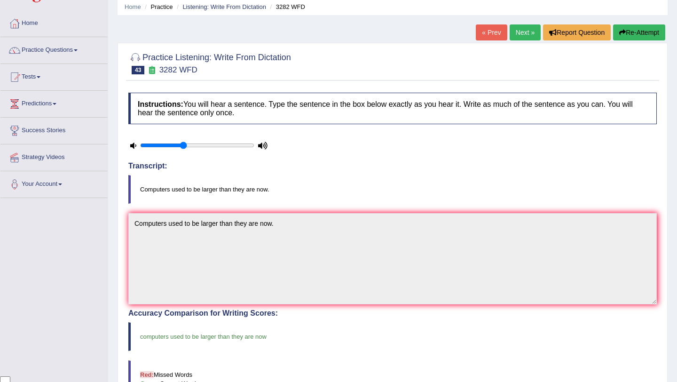
scroll to position [0, 0]
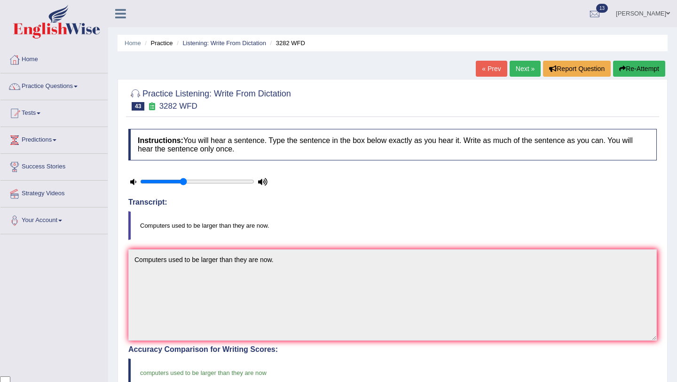
click at [513, 67] on link "Next »" at bounding box center [525, 69] width 31 height 16
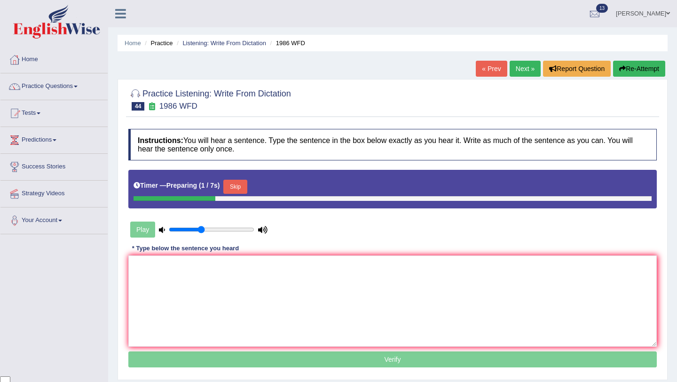
click at [241, 188] on button "Skip" at bounding box center [235, 187] width 24 height 14
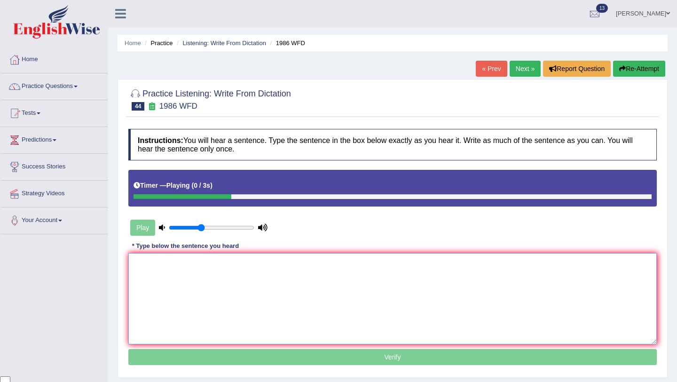
click at [221, 279] on textarea at bounding box center [392, 298] width 528 height 91
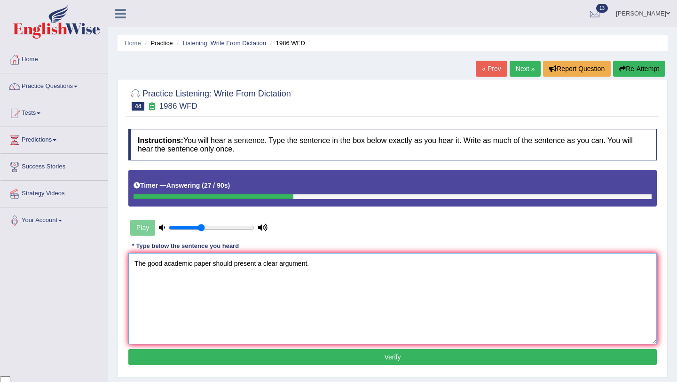
type textarea "The good academic paper should present a clear argument."
click at [306, 362] on button "Verify" at bounding box center [392, 357] width 528 height 16
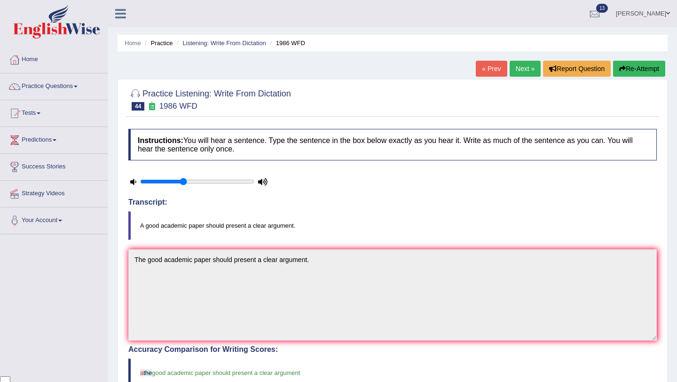
click at [528, 63] on link "Next »" at bounding box center [525, 69] width 31 height 16
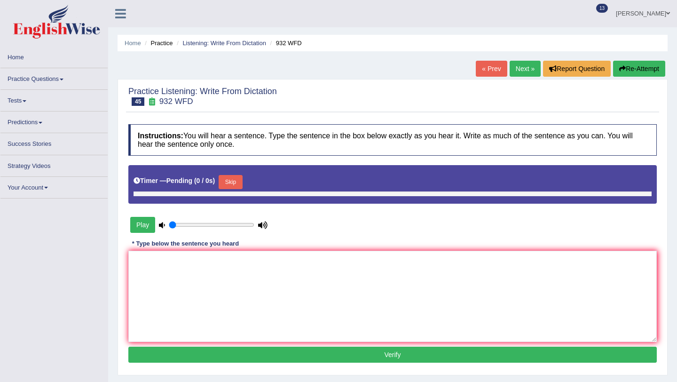
click at [235, 180] on button "Skip" at bounding box center [231, 182] width 24 height 14
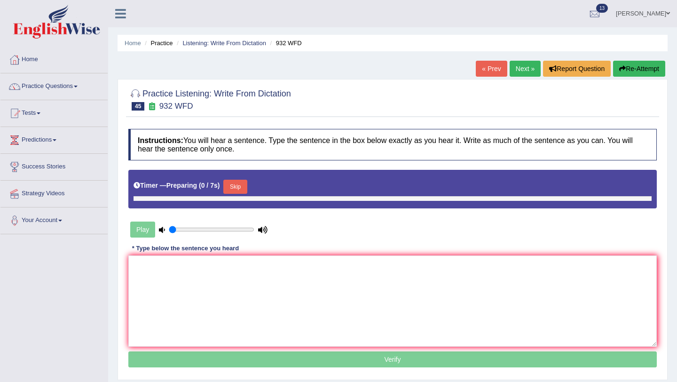
type input "0.4"
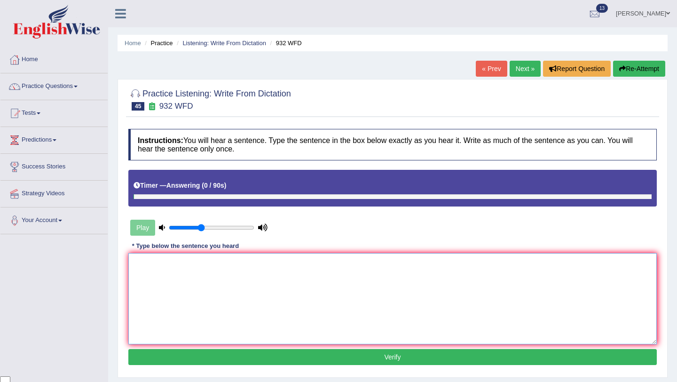
click at [242, 274] on textarea at bounding box center [392, 298] width 528 height 91
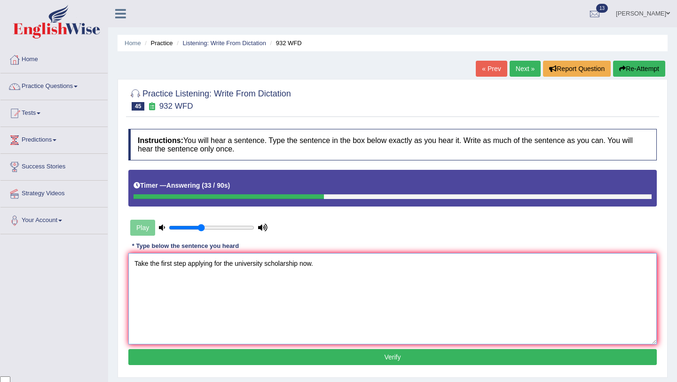
click at [186, 265] on textarea "Take the first step applying for the university scholarship now." at bounding box center [392, 298] width 528 height 91
type textarea "Take the first step applying for the university scholarship now."
click at [339, 357] on button "Verify" at bounding box center [392, 357] width 528 height 16
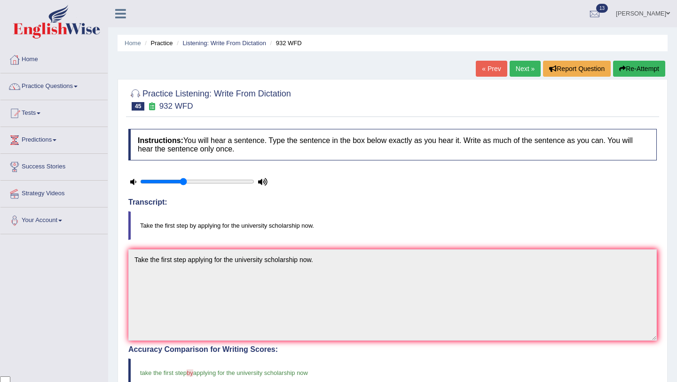
click at [526, 67] on link "Next »" at bounding box center [525, 69] width 31 height 16
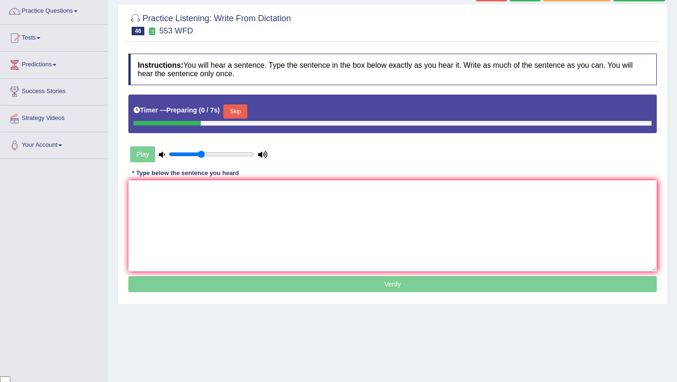
scroll to position [108, 0]
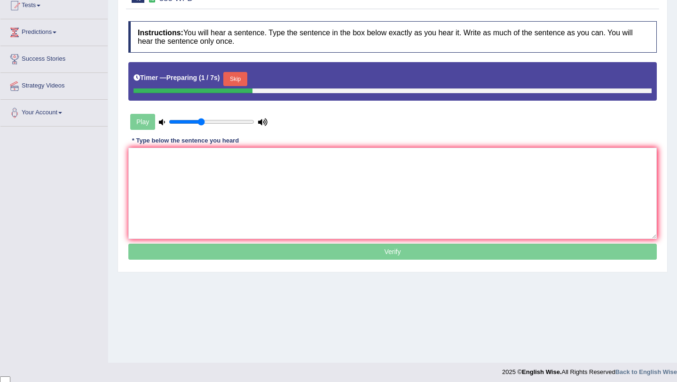
click at [247, 79] on button "Skip" at bounding box center [235, 79] width 24 height 14
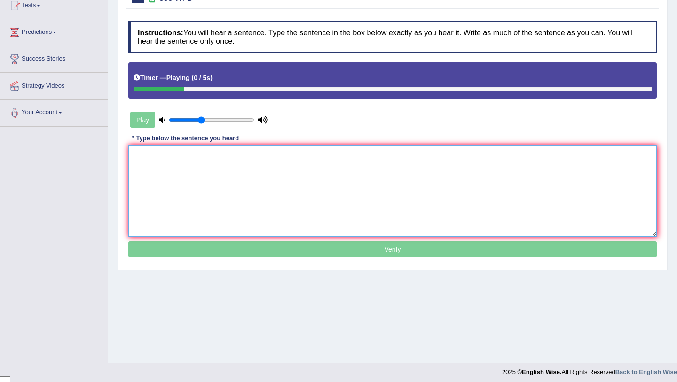
click at [204, 167] on textarea at bounding box center [392, 190] width 528 height 91
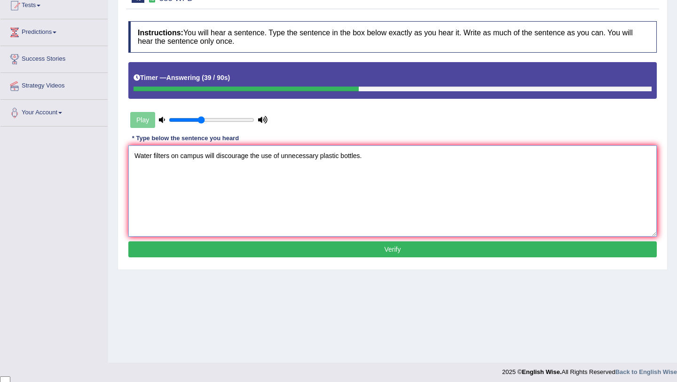
type textarea "Water filters on campus will discourage the use of unnecessary plastic bottles."
click at [416, 247] on button "Verify" at bounding box center [392, 249] width 528 height 16
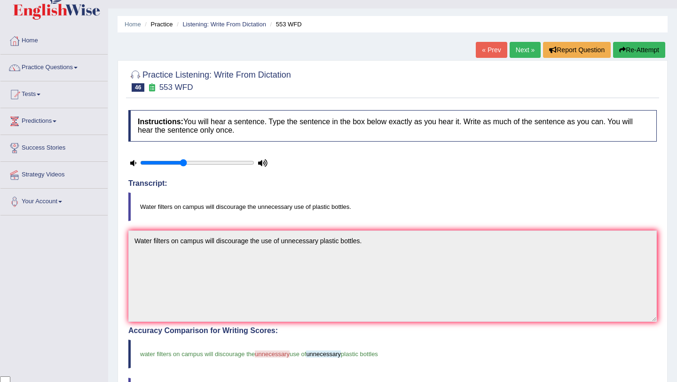
scroll to position [0, 0]
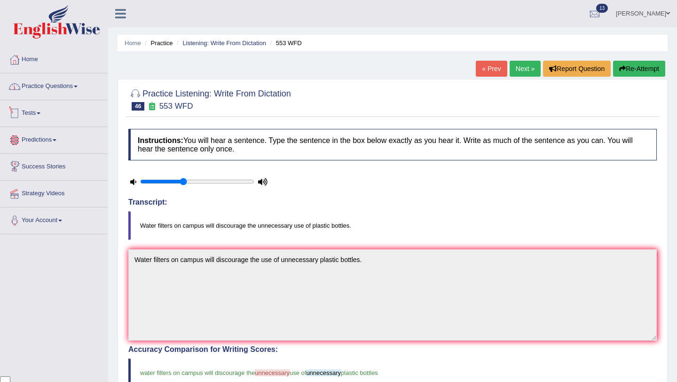
click at [72, 86] on link "Practice Questions" at bounding box center [53, 85] width 107 height 24
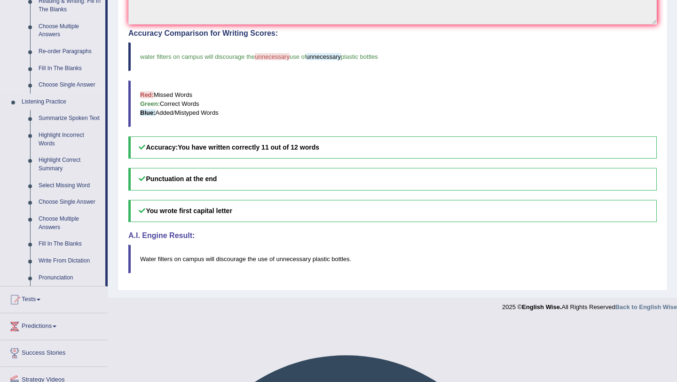
scroll to position [318, 0]
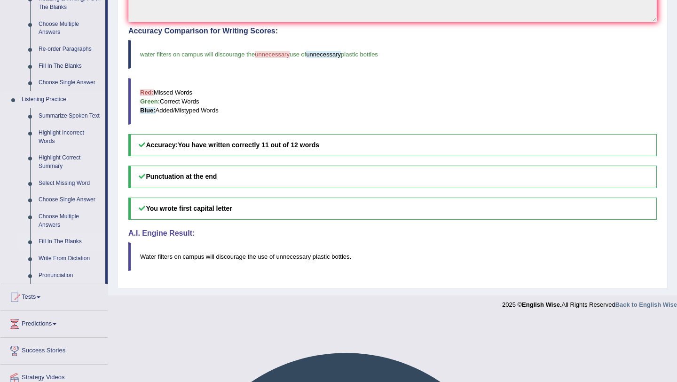
click at [76, 248] on link "Fill In The Blanks" at bounding box center [69, 241] width 71 height 17
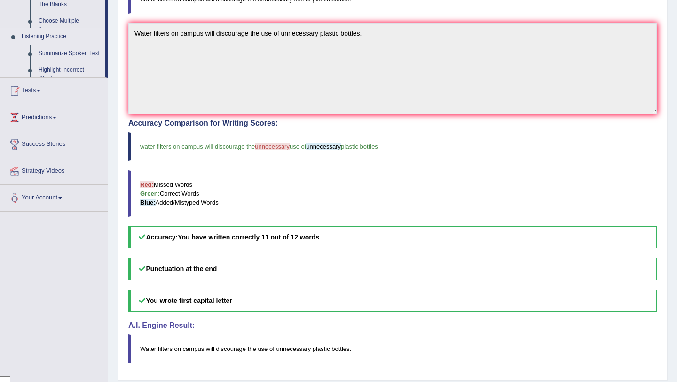
scroll to position [115, 0]
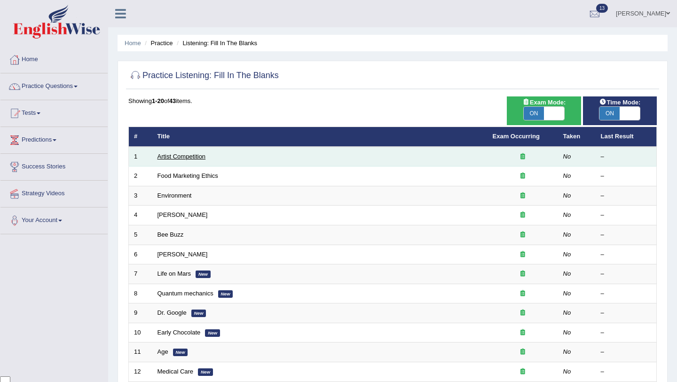
click at [190, 157] on link "Artist Competition" at bounding box center [181, 156] width 48 height 7
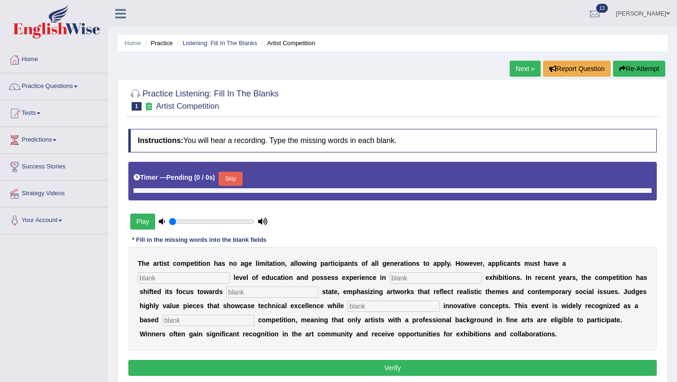
type input "0.4"
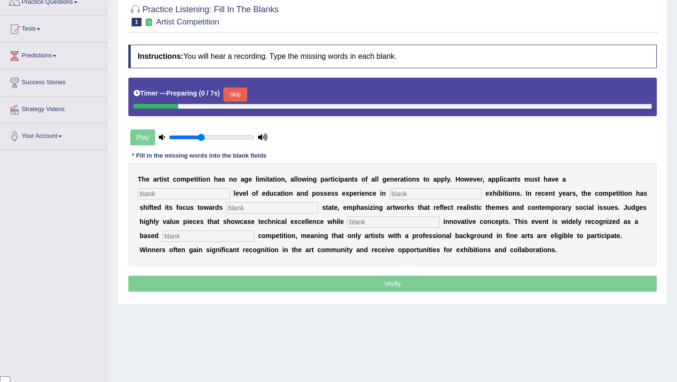
scroll to position [110, 0]
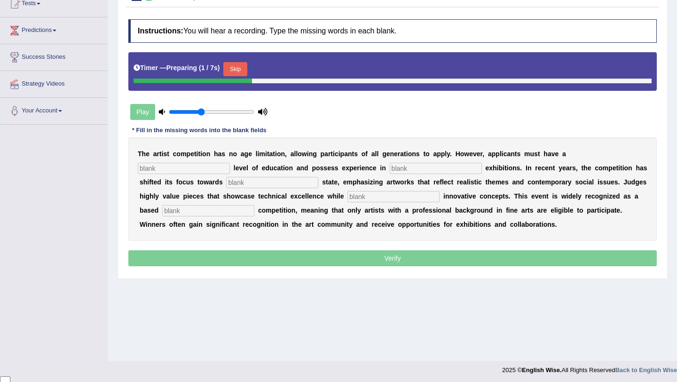
click at [243, 71] on button "Skip" at bounding box center [235, 69] width 24 height 14
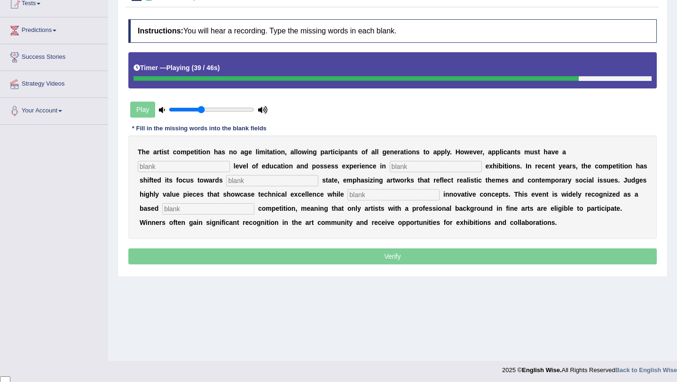
click at [230, 161] on input "text" at bounding box center [184, 166] width 92 height 11
type input "graduate"
click at [390, 166] on input "text" at bounding box center [436, 166] width 92 height 11
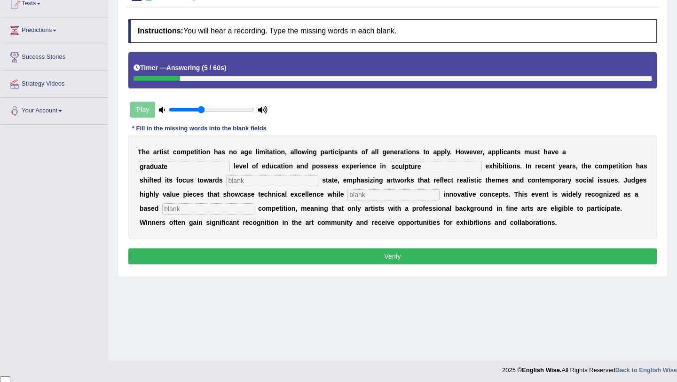
type input "sculpture"
click at [226, 182] on input "text" at bounding box center [272, 180] width 92 height 11
type input "real"
click at [308, 189] on div "T h e a r t i s t c o m p e t i t i o n h a s n o a g e l i m i t a t i o n , a…" at bounding box center [392, 186] width 528 height 103
click at [347, 194] on input "text" at bounding box center [393, 194] width 92 height 11
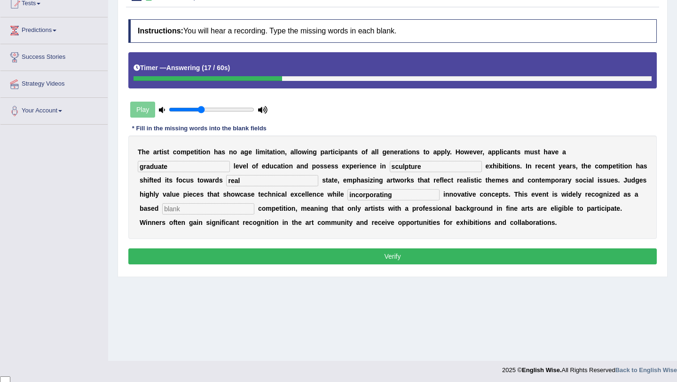
type input "incorporating"
click at [254, 203] on input "text" at bounding box center [208, 208] width 92 height 11
type input "profession"
click at [531, 254] on button "Verify" at bounding box center [392, 256] width 528 height 16
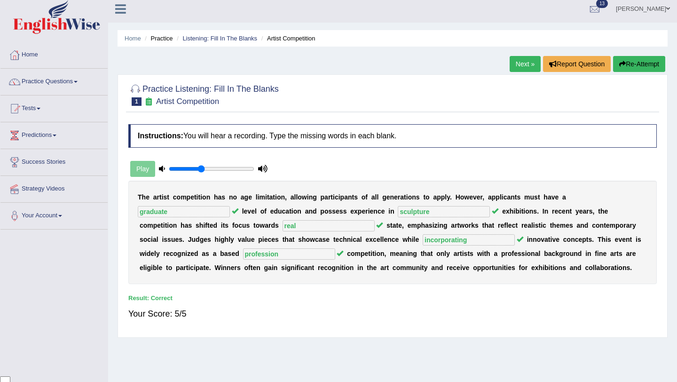
scroll to position [0, 0]
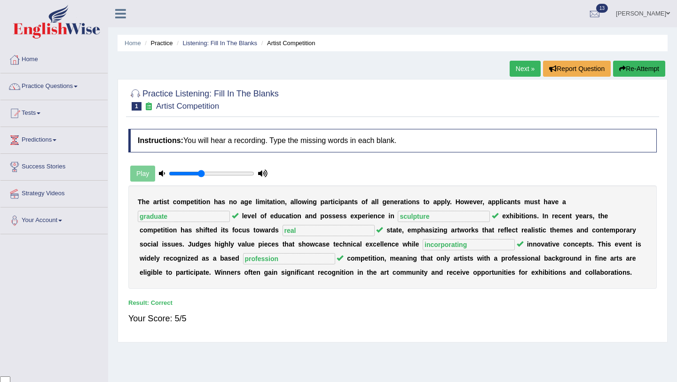
click at [520, 69] on link "Next »" at bounding box center [525, 69] width 31 height 16
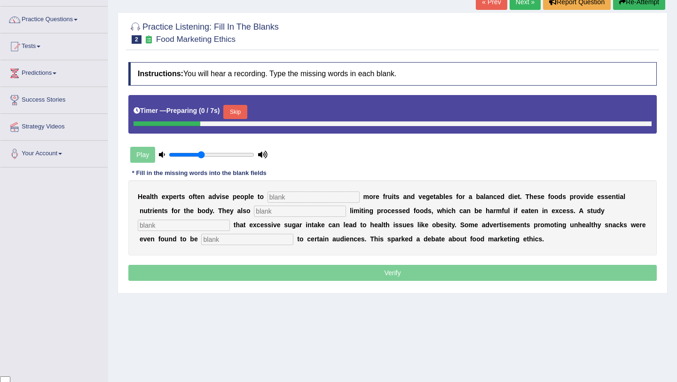
scroll to position [96, 0]
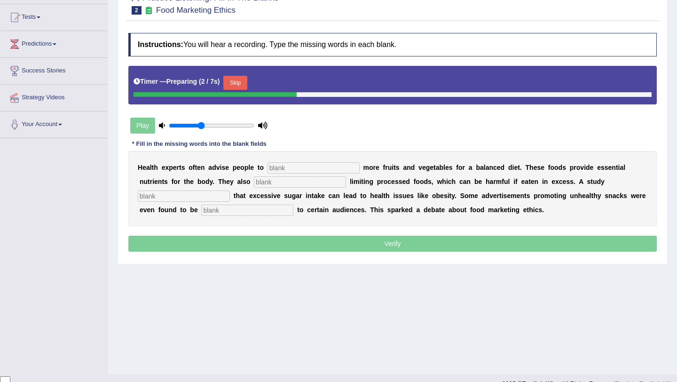
click at [242, 85] on button "Skip" at bounding box center [235, 83] width 24 height 14
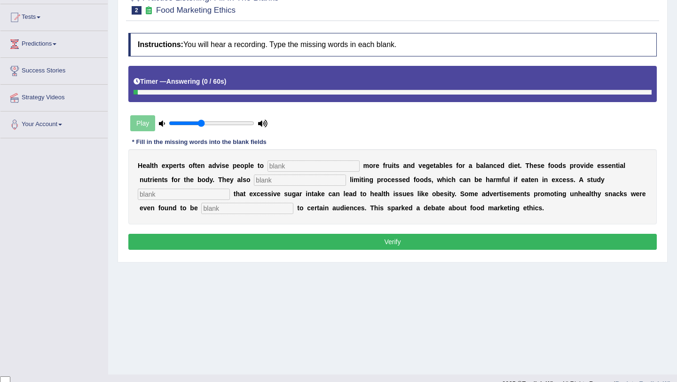
click at [297, 165] on input "text" at bounding box center [313, 165] width 92 height 11
type input "consume"
click at [269, 180] on input "text" at bounding box center [300, 179] width 92 height 11
type input "recommended"
click at [230, 189] on input "text" at bounding box center [184, 194] width 92 height 11
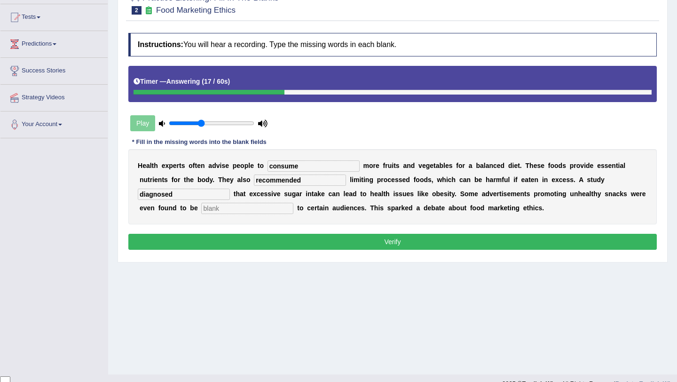
type input "diagnosed"
click at [204, 209] on input "text" at bounding box center [247, 208] width 92 height 11
type input "offensive"
click at [368, 241] on button "Verify" at bounding box center [392, 242] width 528 height 16
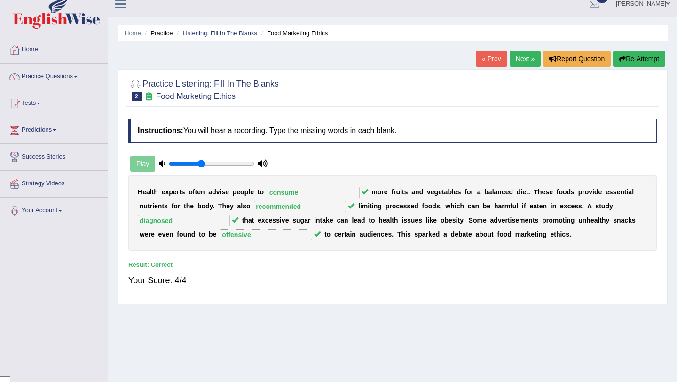
scroll to position [0, 0]
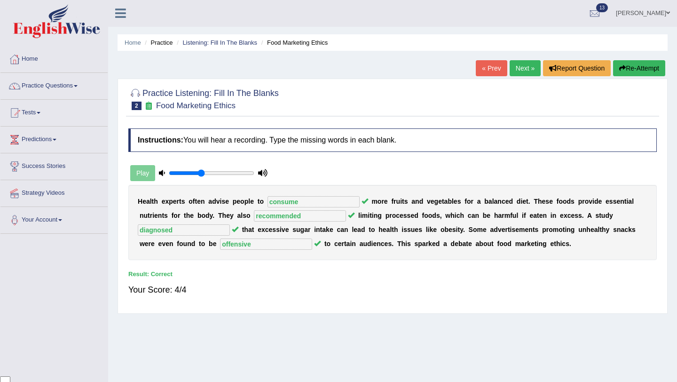
click at [519, 73] on link "Next »" at bounding box center [525, 68] width 31 height 16
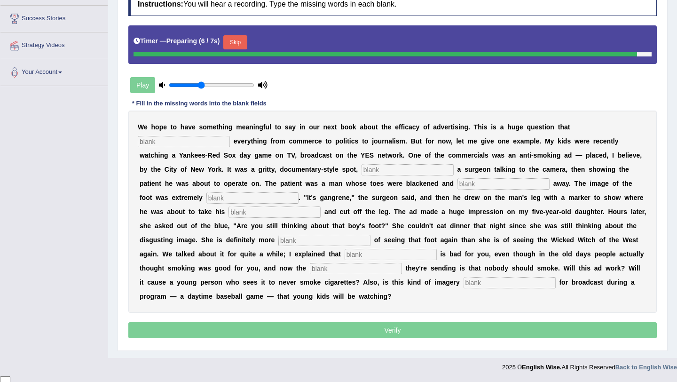
scroll to position [146, 0]
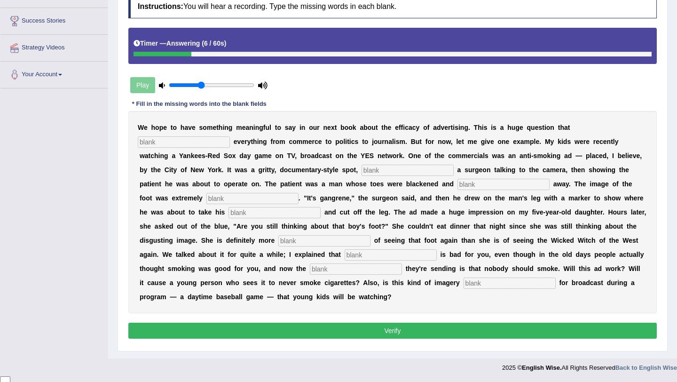
click at [174, 142] on input "text" at bounding box center [184, 141] width 92 height 11
type input "impacts"
click at [361, 171] on input "text" at bounding box center [407, 170] width 92 height 11
type input "featuring"
click at [457, 187] on input "text" at bounding box center [503, 184] width 92 height 11
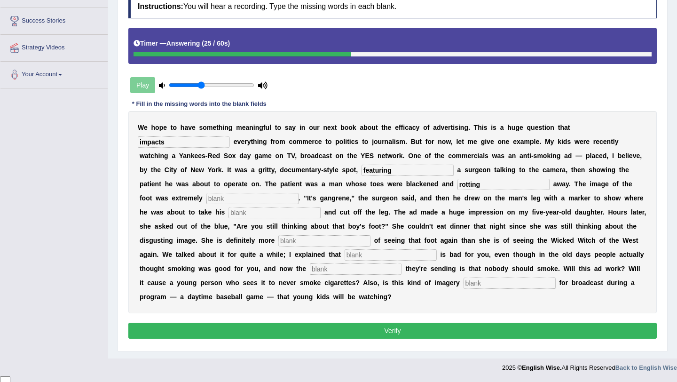
type input "rotting"
click at [206, 198] on input "text" at bounding box center [252, 198] width 92 height 11
type input "disguisting"
click at [228, 213] on input "text" at bounding box center [274, 212] width 92 height 11
type input "hexa"
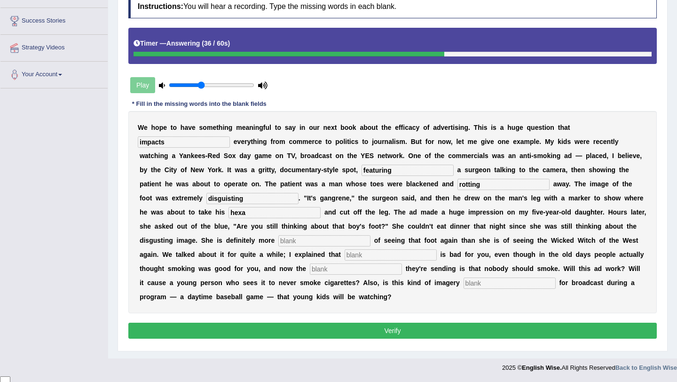
click at [278, 241] on input "text" at bounding box center [324, 240] width 92 height 11
type input "scared"
click at [345, 257] on input "text" at bounding box center [391, 254] width 92 height 11
type input "smoking"
click at [310, 264] on input "text" at bounding box center [356, 268] width 92 height 11
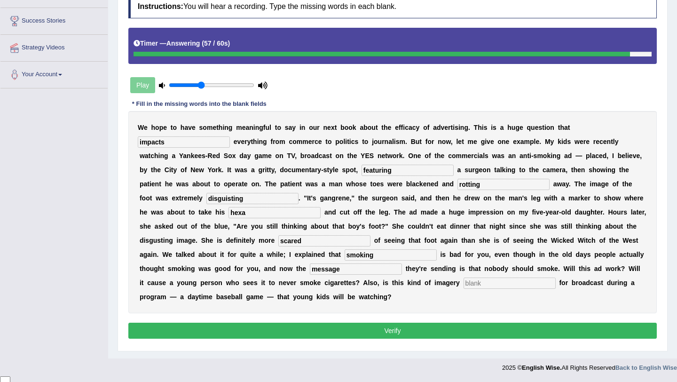
type input "message"
click at [464, 278] on input "text" at bounding box center [510, 282] width 92 height 11
type input "a"
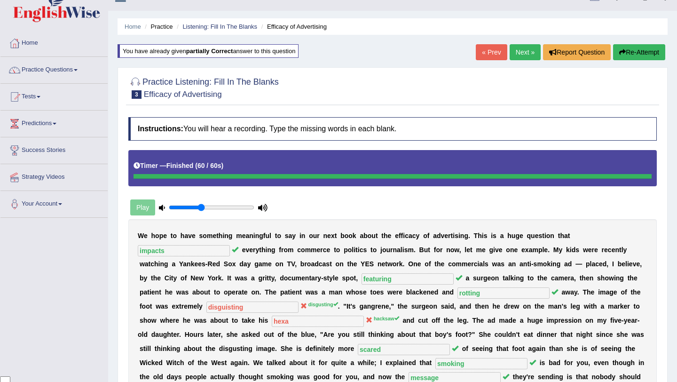
scroll to position [16, 0]
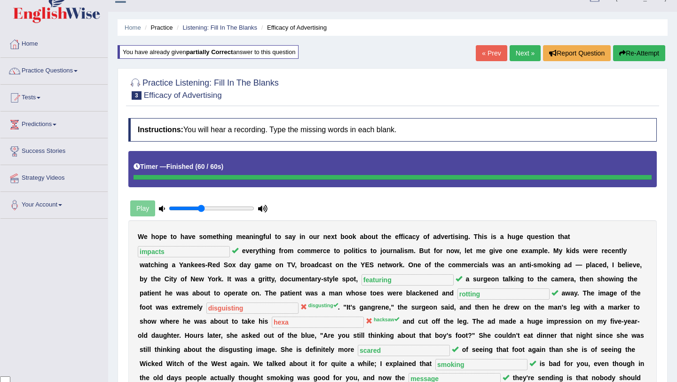
click at [516, 52] on link "Next »" at bounding box center [525, 53] width 31 height 16
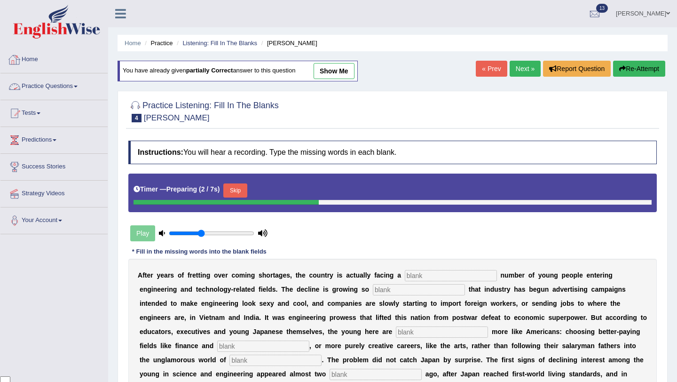
click at [74, 85] on link "Practice Questions" at bounding box center [53, 85] width 107 height 24
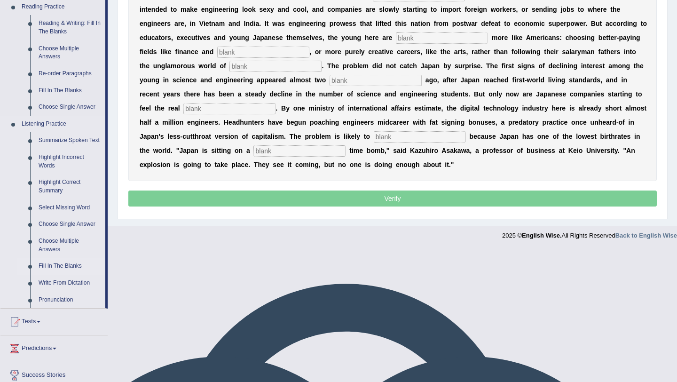
click at [63, 275] on link "Fill In The Blanks" at bounding box center [69, 266] width 71 height 17
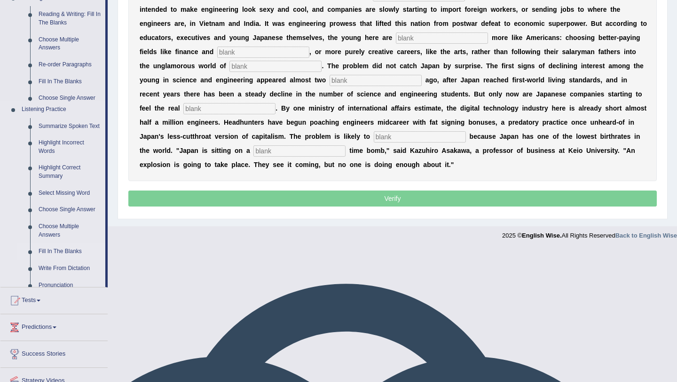
scroll to position [162, 0]
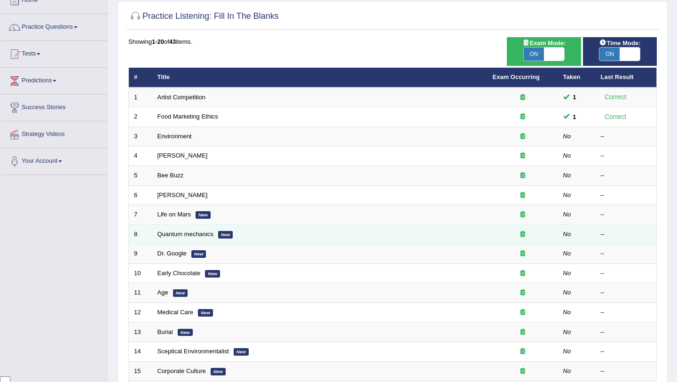
scroll to position [58, 0]
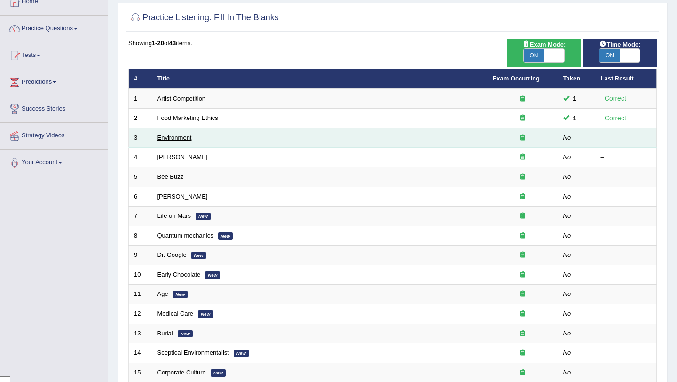
click at [183, 139] on link "Environment" at bounding box center [174, 137] width 34 height 7
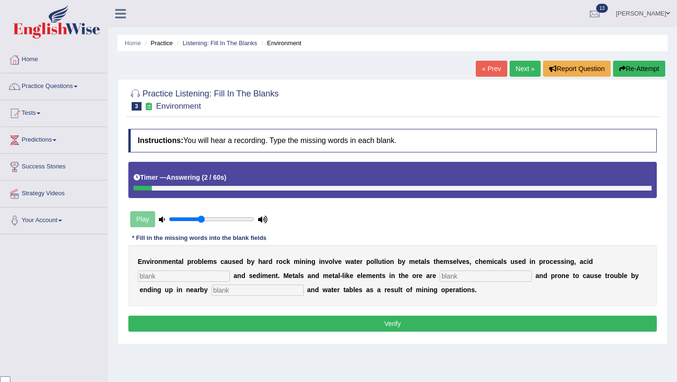
click at [155, 272] on input "text" at bounding box center [184, 275] width 92 height 11
type input "drainage"
click at [444, 276] on input "text" at bounding box center [486, 275] width 92 height 11
type input "toxic"
click at [233, 285] on input "text" at bounding box center [258, 289] width 92 height 11
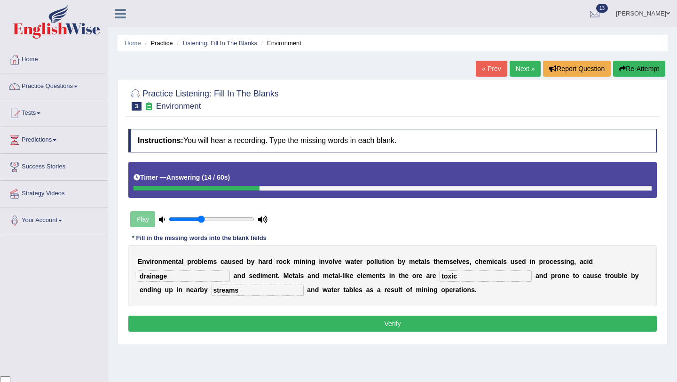
type input "streams"
click at [348, 328] on button "Verify" at bounding box center [392, 323] width 528 height 16
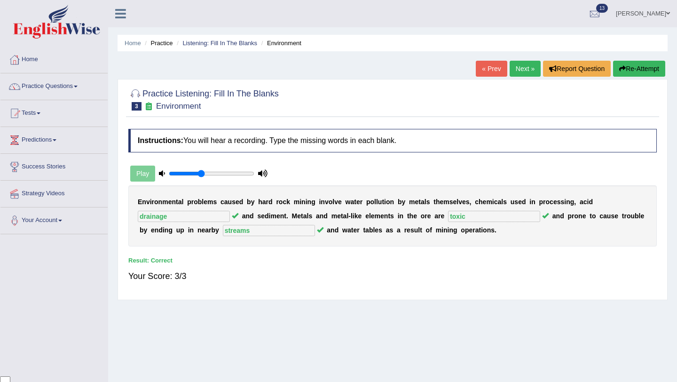
click at [519, 68] on link "Next »" at bounding box center [525, 69] width 31 height 16
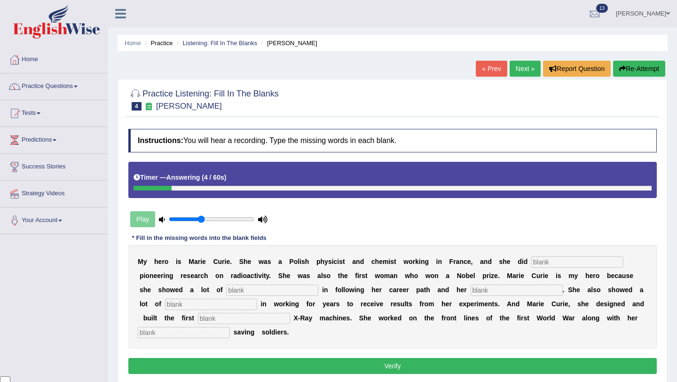
click at [568, 264] on input "text" at bounding box center [577, 261] width 92 height 11
type input "conducted"
click at [226, 289] on input "text" at bounding box center [272, 289] width 92 height 11
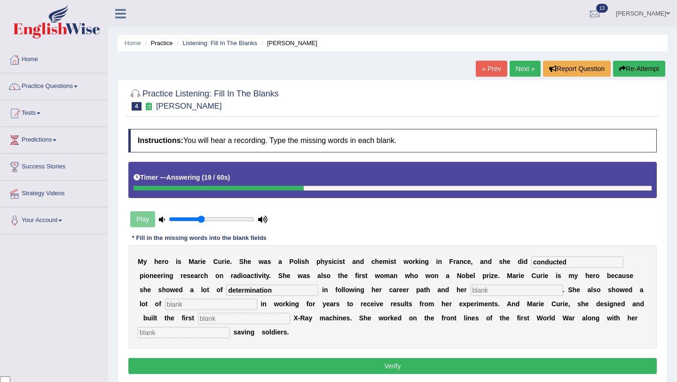
type input "determination"
click at [198, 317] on input "text" at bounding box center [244, 318] width 92 height 11
type input "mobile"
click at [187, 334] on input "text" at bounding box center [184, 332] width 92 height 11
type input "daughter"
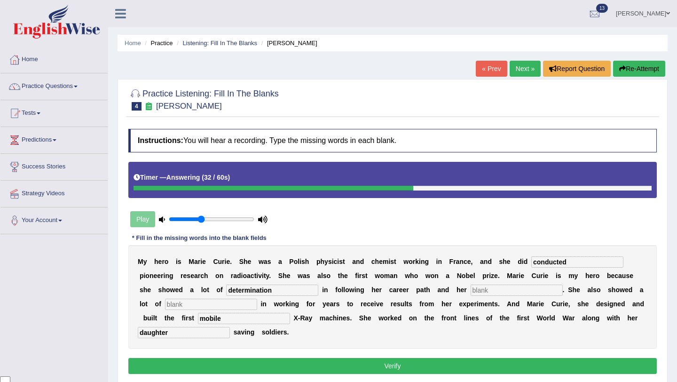
click at [471, 292] on input "text" at bounding box center [517, 289] width 92 height 11
type input "dreams"
click at [184, 306] on input "text" at bounding box center [211, 304] width 92 height 11
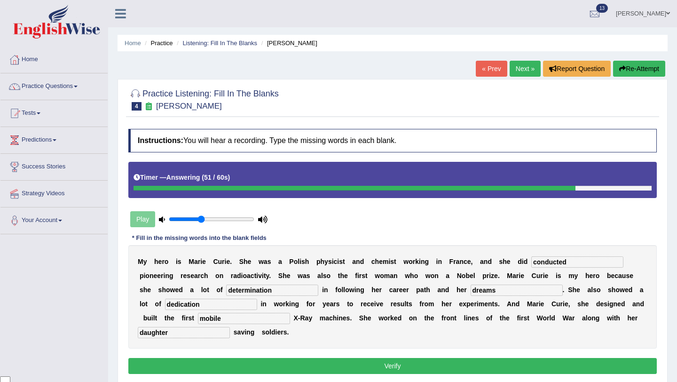
type input "dedication"
click at [342, 365] on button "Verify" at bounding box center [392, 366] width 528 height 16
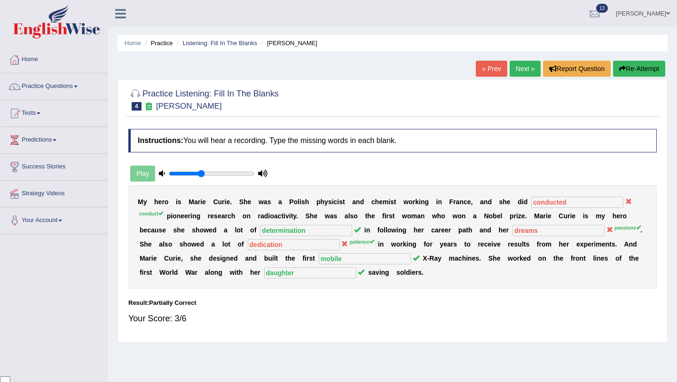
click at [636, 71] on button "Re-Attempt" at bounding box center [639, 69] width 52 height 16
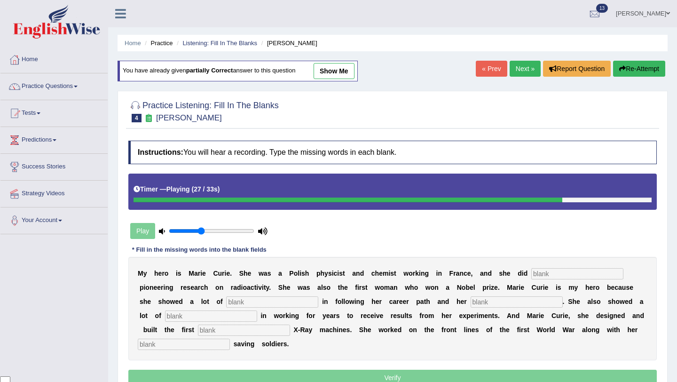
click at [556, 276] on input "text" at bounding box center [577, 273] width 92 height 11
type input "conduct"
click at [226, 301] on input "text" at bounding box center [272, 301] width 92 height 11
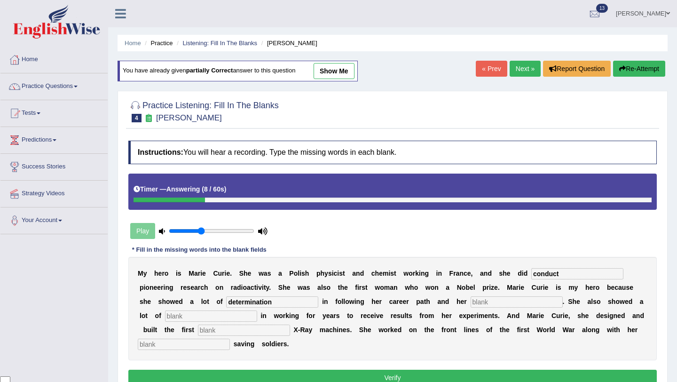
type input "determination"
click at [471, 299] on input "text" at bounding box center [517, 301] width 92 height 11
type input "passions"
click at [194, 318] on input "text" at bounding box center [211, 315] width 92 height 11
type input "patience"
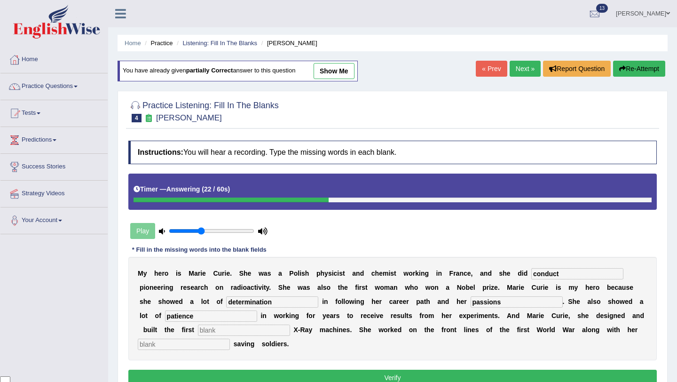
click at [198, 332] on input "text" at bounding box center [244, 329] width 92 height 11
type input "mobile"
click at [165, 341] on input "text" at bounding box center [184, 343] width 92 height 11
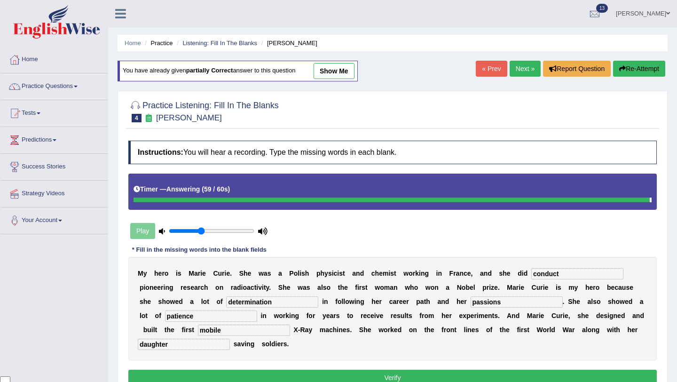
type input "daughter"
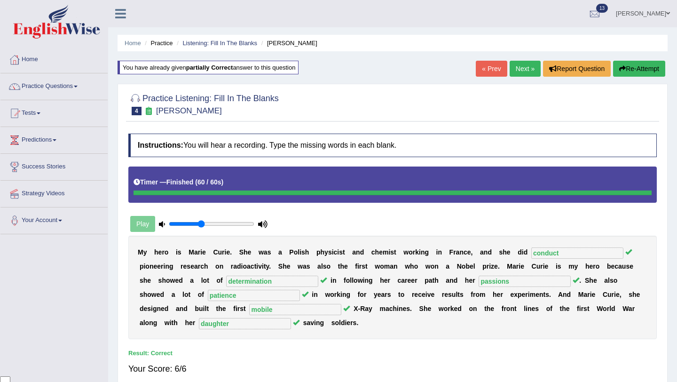
click at [521, 66] on link "Next »" at bounding box center [525, 69] width 31 height 16
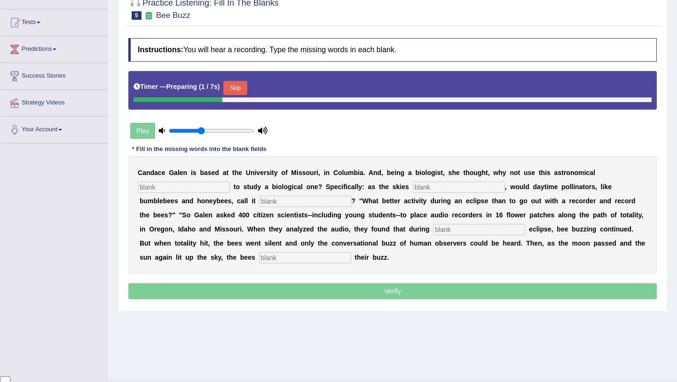
scroll to position [99, 0]
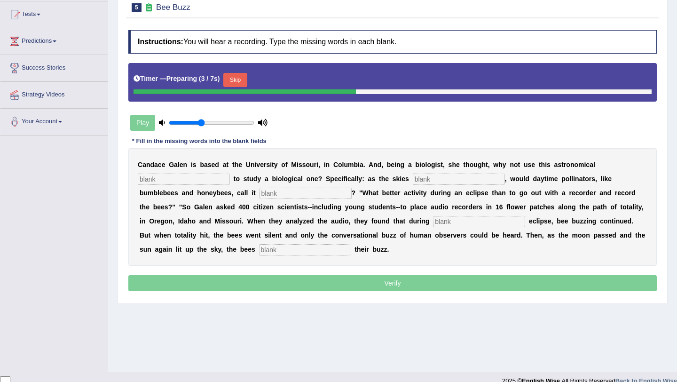
click at [242, 79] on button "Skip" at bounding box center [235, 80] width 24 height 14
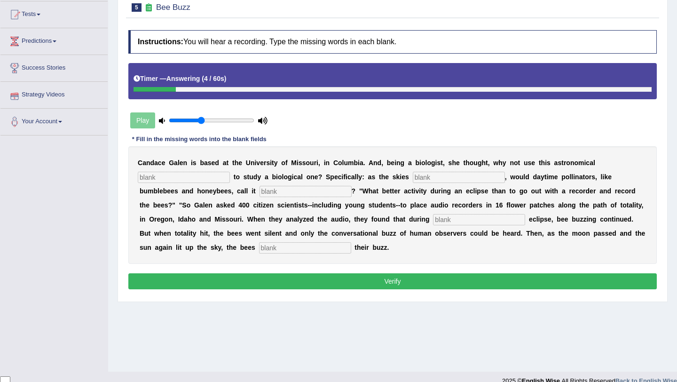
click at [164, 179] on input "text" at bounding box center [184, 177] width 92 height 11
type input "phenomenon"
click at [432, 179] on input "text" at bounding box center [459, 177] width 92 height 11
click at [413, 174] on input "darkned" at bounding box center [459, 177] width 92 height 11
type input "darkened"
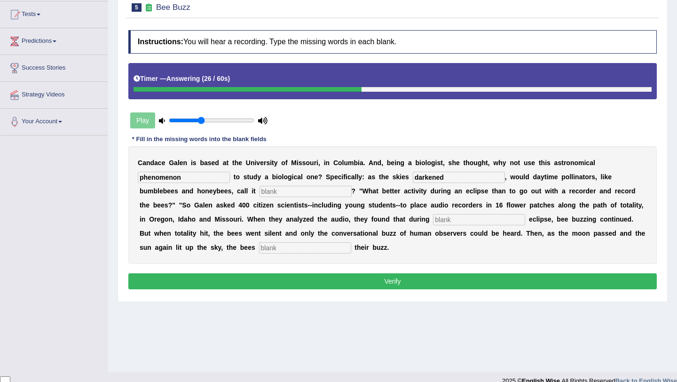
click at [259, 191] on input "text" at bounding box center [305, 191] width 92 height 11
type input "quits"
click at [433, 222] on input "text" at bounding box center [479, 219] width 92 height 11
type input "partial"
click at [259, 250] on input "text" at bounding box center [305, 247] width 92 height 11
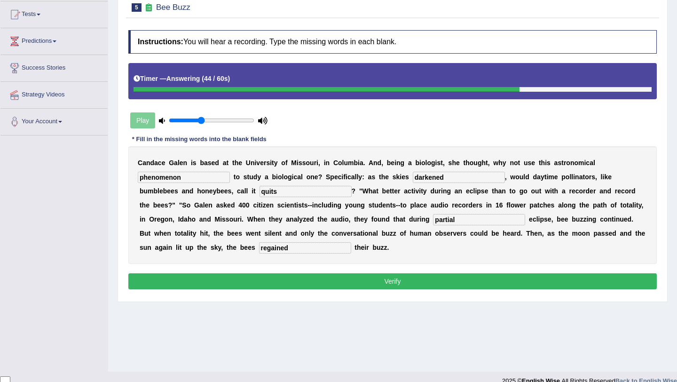
type input "regained"
click at [370, 287] on button "Verify" at bounding box center [392, 281] width 528 height 16
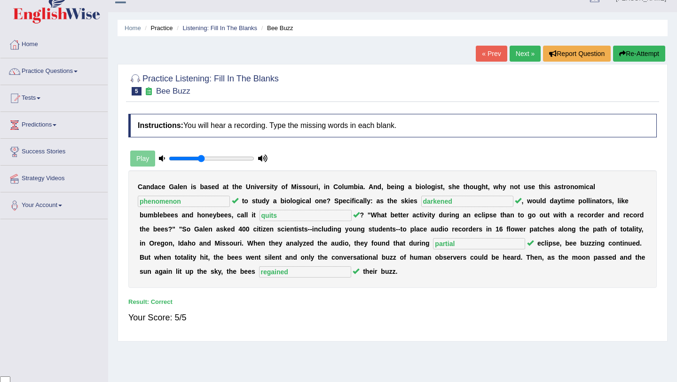
scroll to position [8, 0]
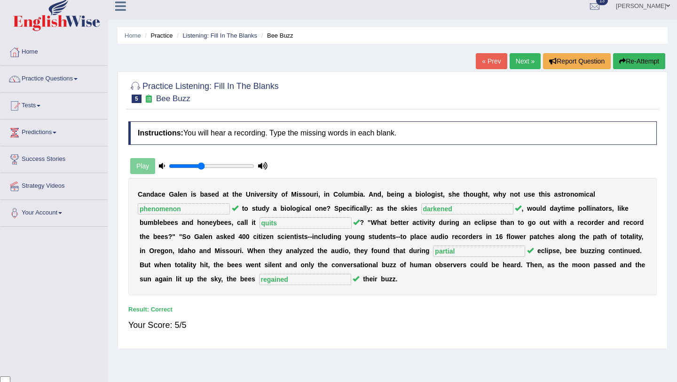
click at [520, 59] on link "Next »" at bounding box center [525, 61] width 31 height 16
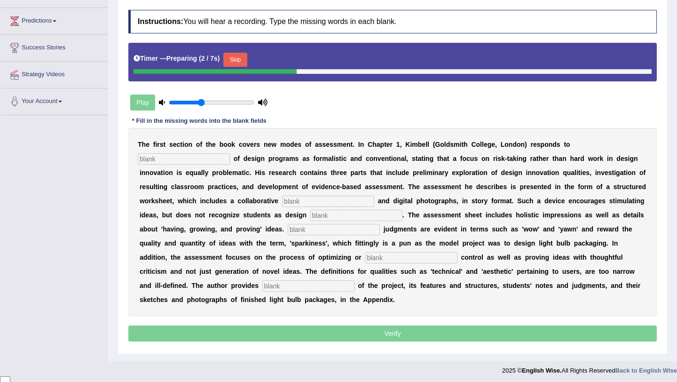
scroll to position [121, 0]
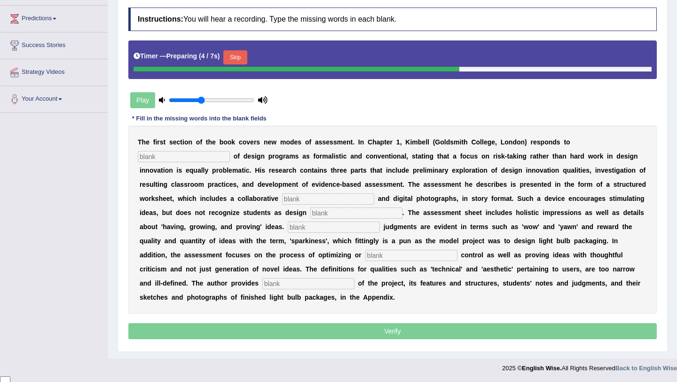
click at [236, 57] on button "Skip" at bounding box center [235, 57] width 24 height 14
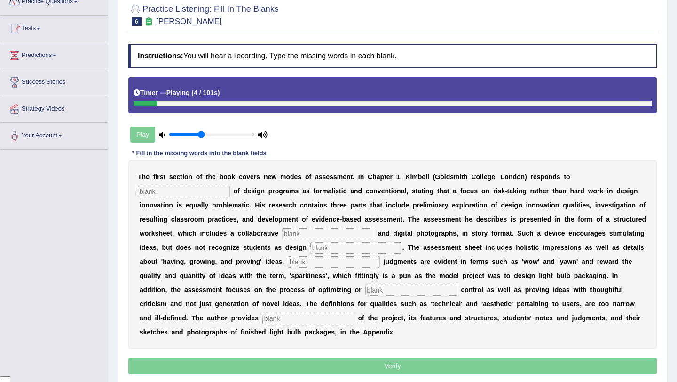
scroll to position [85, 0]
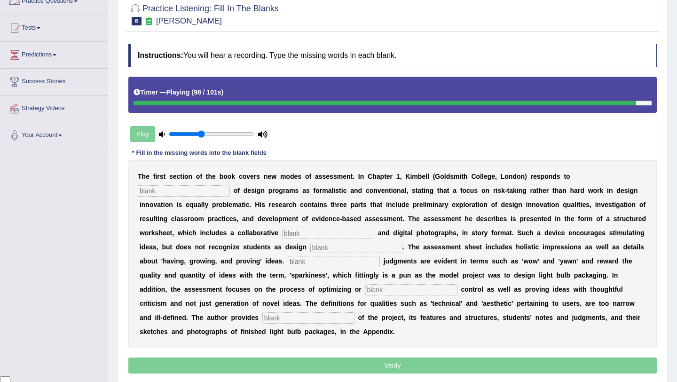
click at [161, 194] on input "text" at bounding box center [184, 190] width 92 height 11
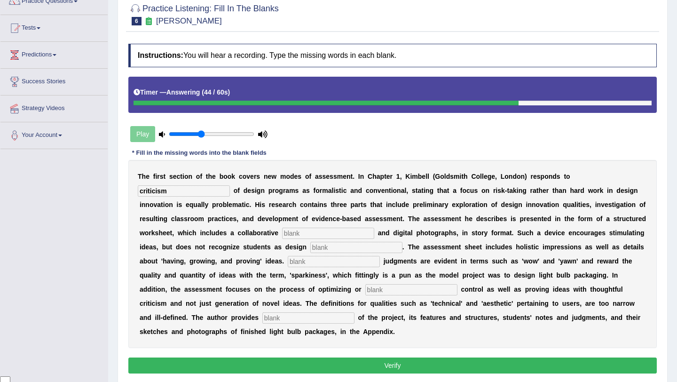
type input "criticism"
click at [305, 234] on input "text" at bounding box center [328, 233] width 92 height 11
type input "element"
click at [351, 247] on input "text" at bounding box center [356, 247] width 92 height 11
type input "innovators"
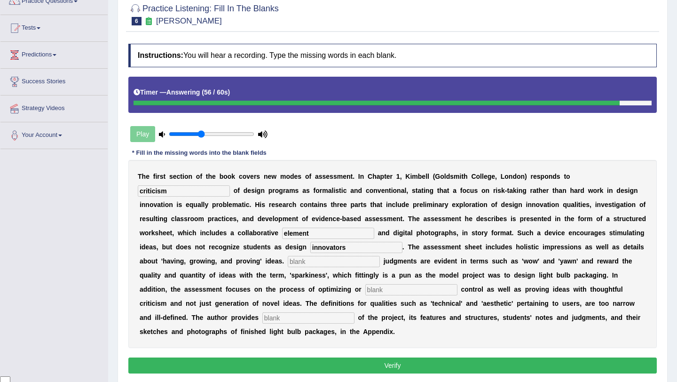
click at [350, 261] on input "text" at bounding box center [334, 261] width 92 height 11
type input "Co"
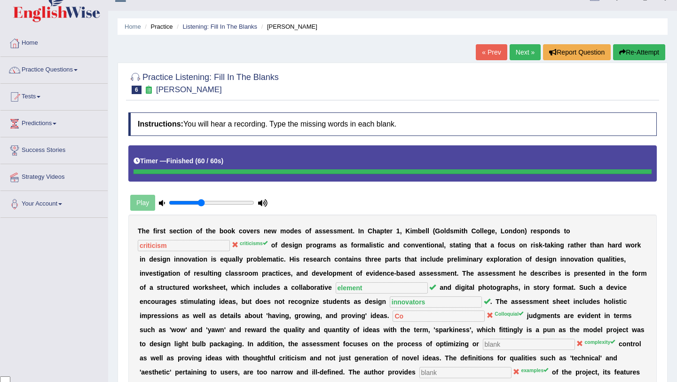
scroll to position [0, 0]
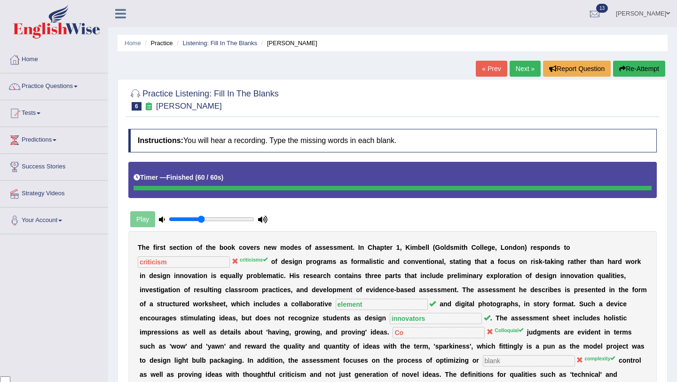
click at [636, 70] on button "Re-Attempt" at bounding box center [639, 69] width 52 height 16
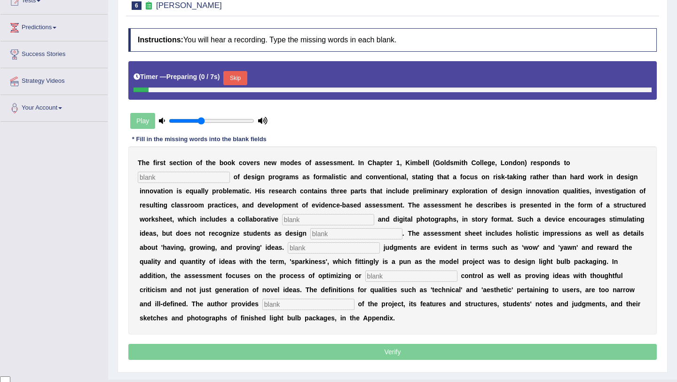
scroll to position [134, 0]
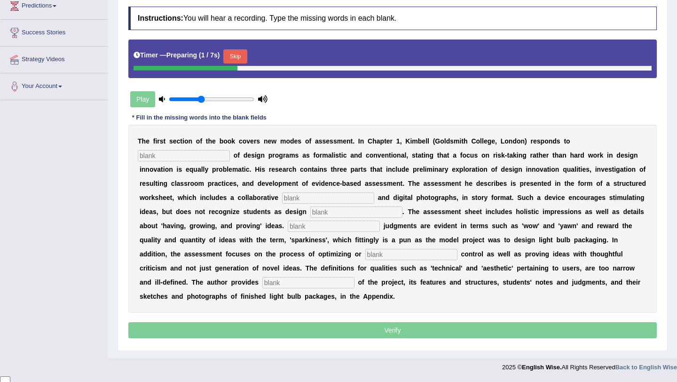
click at [235, 58] on button "Skip" at bounding box center [235, 56] width 24 height 14
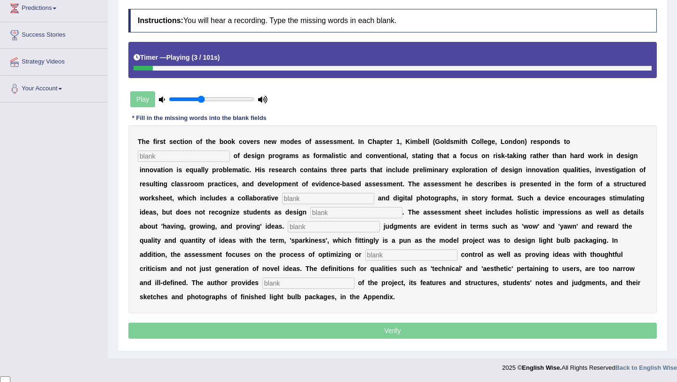
drag, startPoint x: 145, startPoint y: 69, endPoint x: 244, endPoint y: 75, distance: 99.4
click at [244, 75] on div "Timer — Playing ( 3 / 101s )" at bounding box center [392, 60] width 528 height 36
click at [173, 160] on input "text" at bounding box center [184, 155] width 92 height 11
type input "criticism"
click at [314, 198] on input "text" at bounding box center [328, 198] width 92 height 11
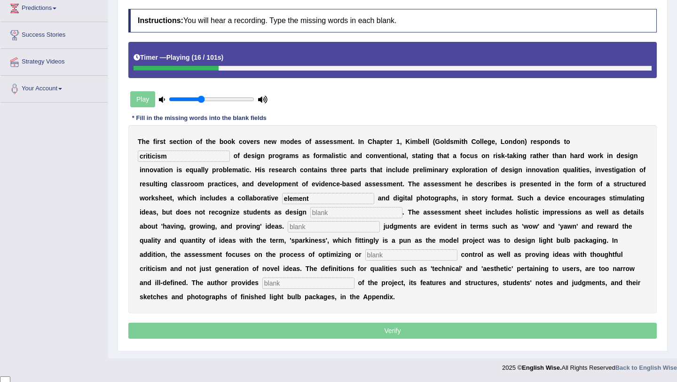
type input "element"
click at [343, 212] on input "text" at bounding box center [356, 212] width 92 height 11
type input "innovation"
click at [322, 228] on input "text" at bounding box center [334, 226] width 92 height 11
type input "Colloquial"
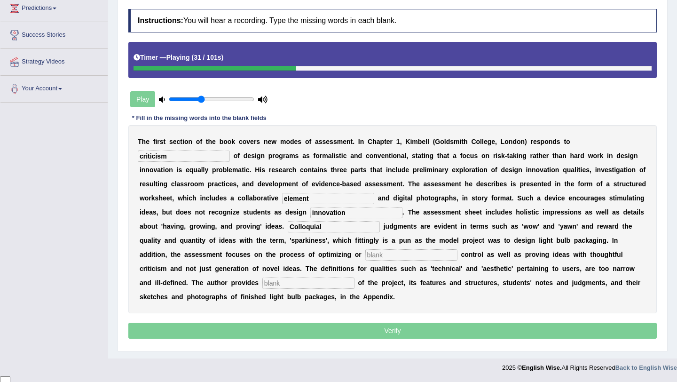
click at [365, 256] on input "text" at bounding box center [411, 254] width 92 height 11
type input "complexity"
click at [262, 283] on input "text" at bounding box center [308, 282] width 92 height 11
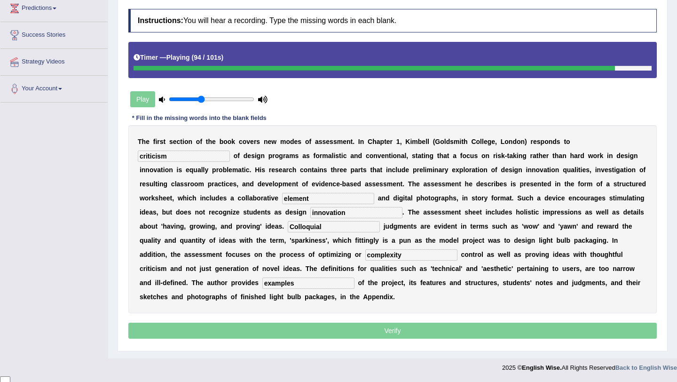
type input "examples"
click at [476, 329] on p "Verify" at bounding box center [392, 330] width 528 height 16
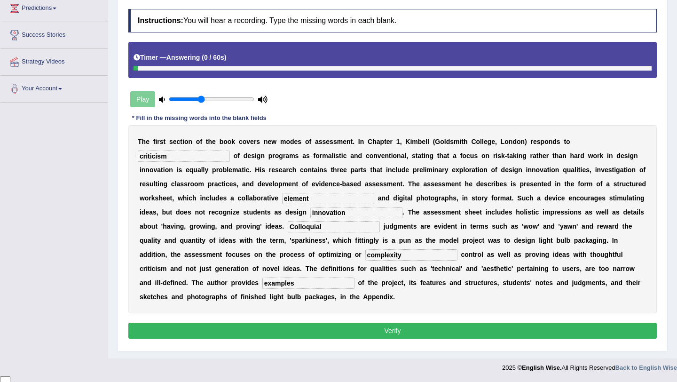
click at [435, 331] on button "Verify" at bounding box center [392, 330] width 528 height 16
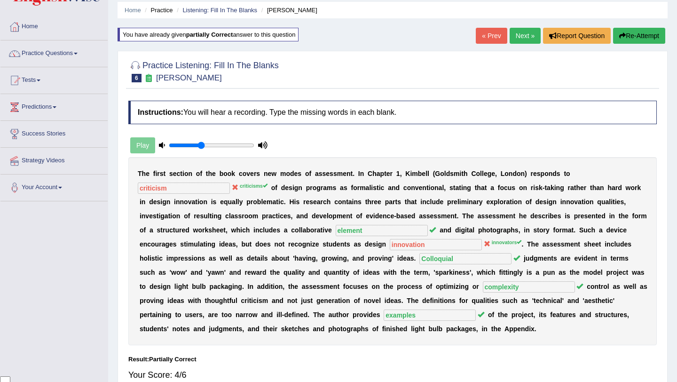
scroll to position [0, 0]
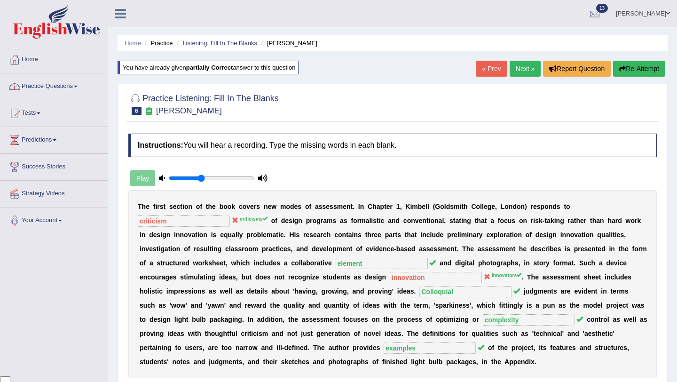
click at [76, 86] on link "Practice Questions" at bounding box center [53, 85] width 107 height 24
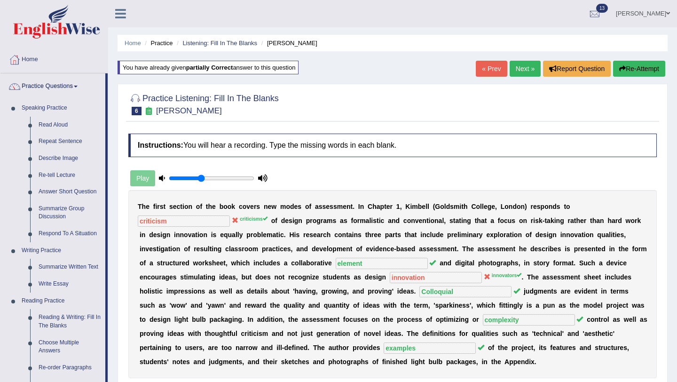
click at [521, 72] on link "Next »" at bounding box center [525, 69] width 31 height 16
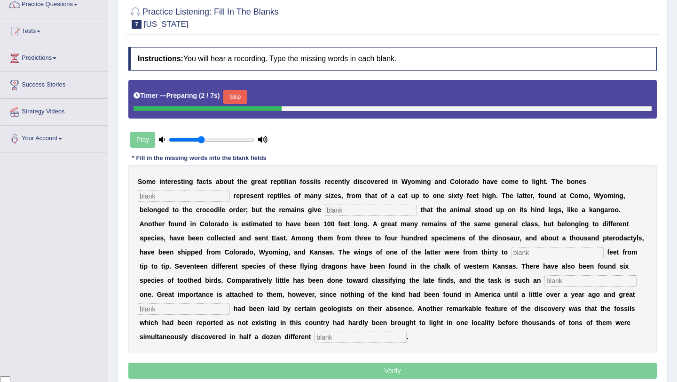
scroll to position [83, 0]
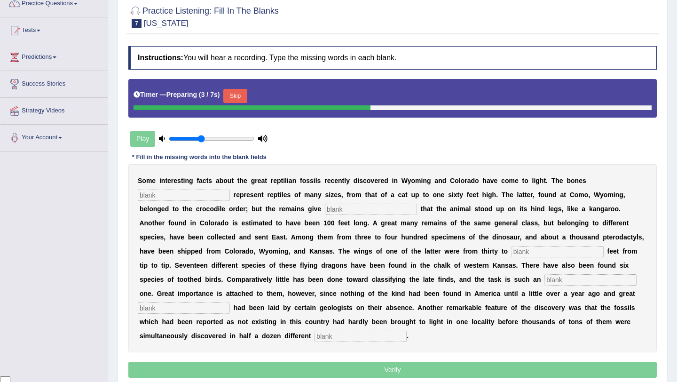
click at [246, 98] on button "Skip" at bounding box center [235, 96] width 24 height 14
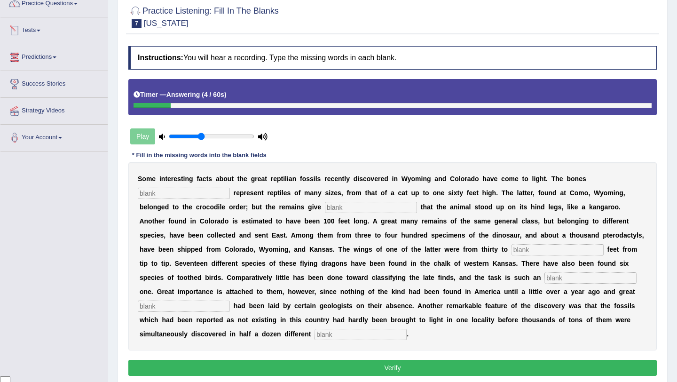
click at [159, 189] on input "text" at bounding box center [184, 193] width 92 height 11
type input "found"
click at [325, 208] on input "text" at bounding box center [371, 207] width 92 height 11
type input "evidence"
click at [511, 249] on input "text" at bounding box center [557, 249] width 92 height 11
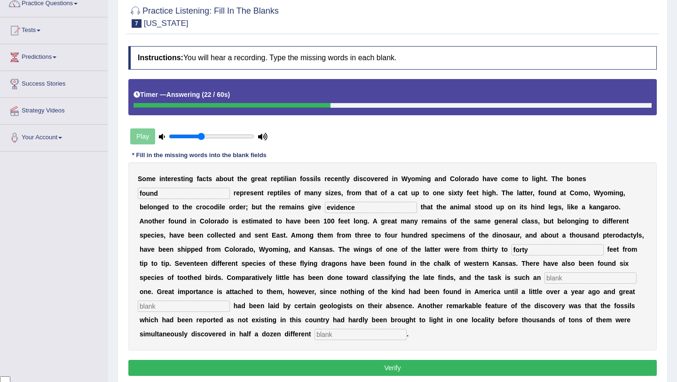
click at [511, 251] on input "forty" at bounding box center [557, 249] width 92 height 11
type input "fourty"
click at [544, 273] on input "text" at bounding box center [590, 277] width 92 height 11
click at [544, 279] on input "text" at bounding box center [590, 277] width 92 height 11
type input "enormous"
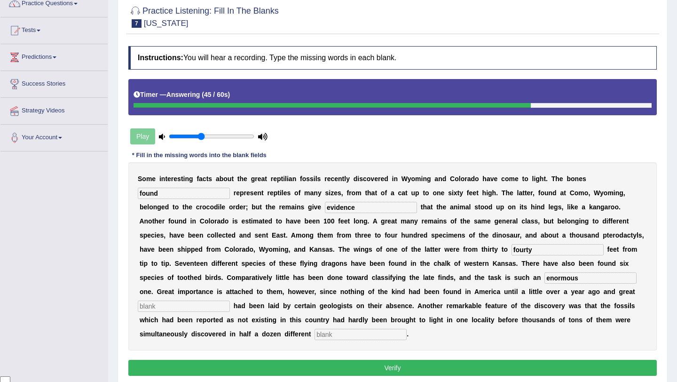
click at [230, 300] on input "text" at bounding box center [184, 305] width 92 height 11
type input "stress"
click at [314, 334] on input "text" at bounding box center [360, 334] width 92 height 11
type input "places"
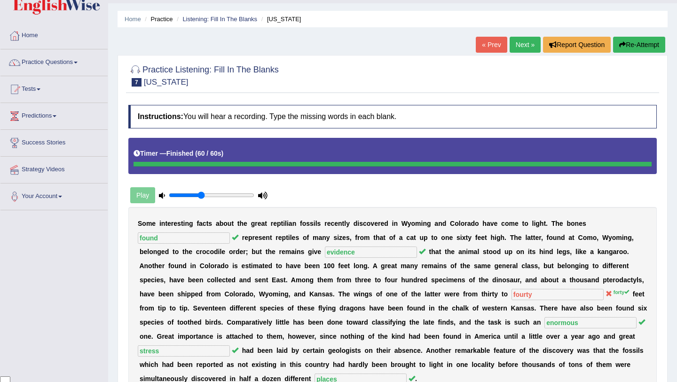
scroll to position [0, 0]
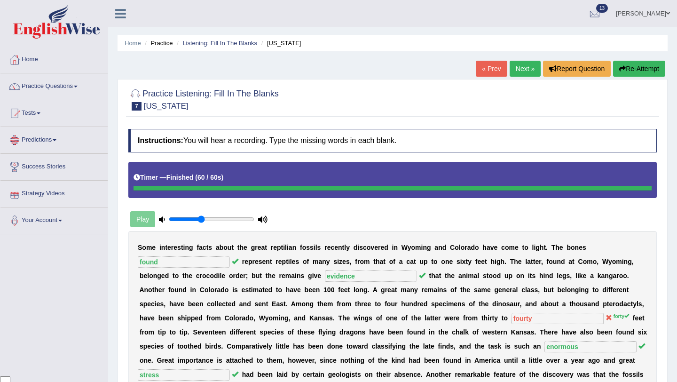
click at [55, 135] on link "Predictions" at bounding box center [53, 139] width 107 height 24
click at [48, 163] on link "Latest Predictions" at bounding box center [61, 161] width 88 height 17
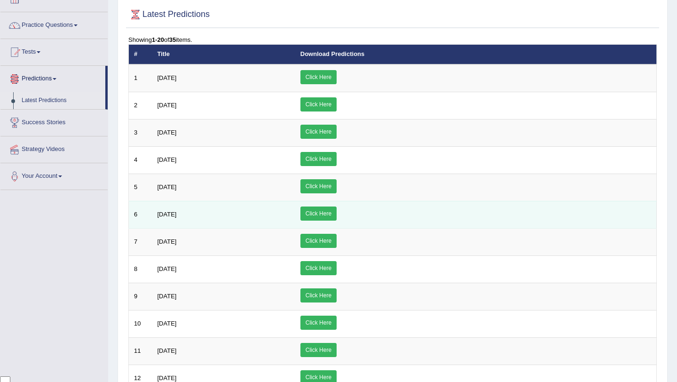
scroll to position [64, 0]
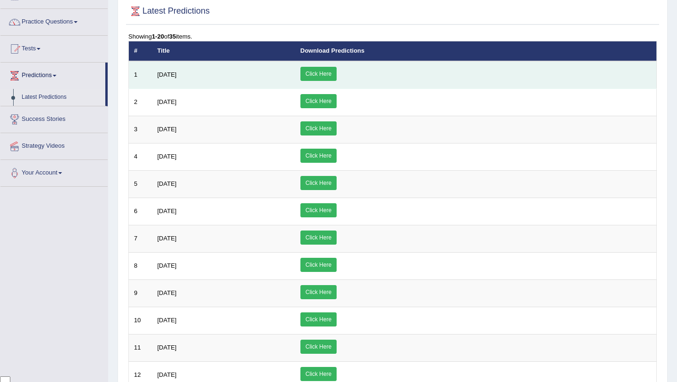
click at [337, 77] on link "Click Here" at bounding box center [318, 74] width 36 height 14
